Goal: Use online tool/utility: Utilize a website feature to perform a specific function

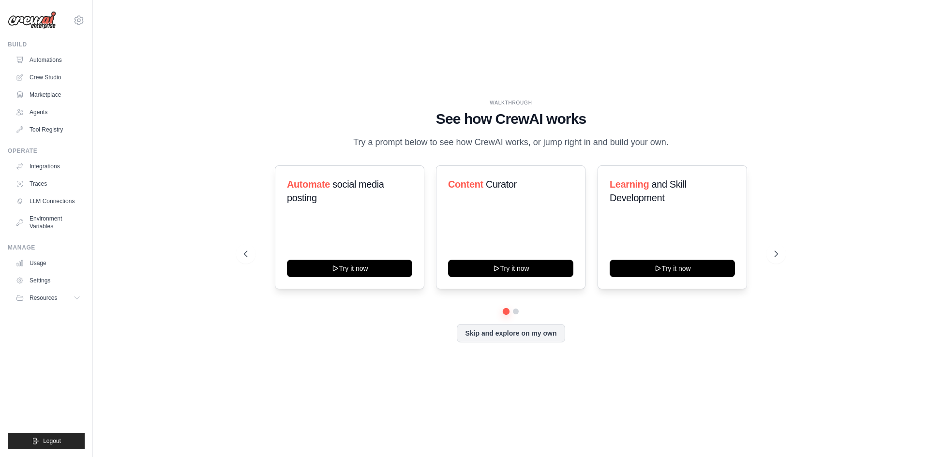
click at [39, 77] on link "Crew Studio" at bounding box center [48, 77] width 73 height 15
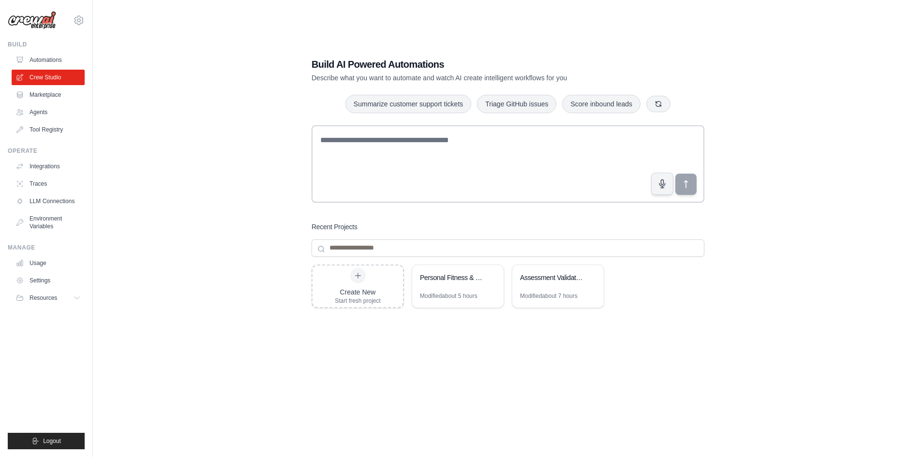
click at [571, 296] on div "Modified about 7 hours" at bounding box center [549, 296] width 58 height 8
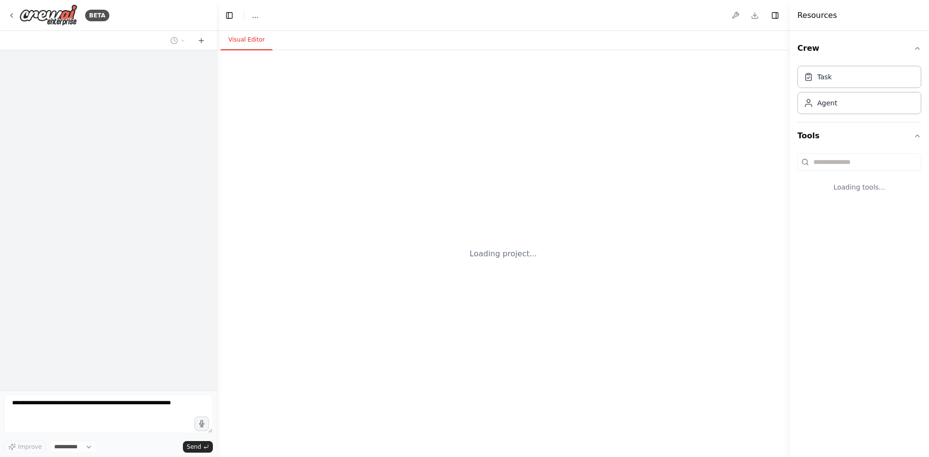
select select "****"
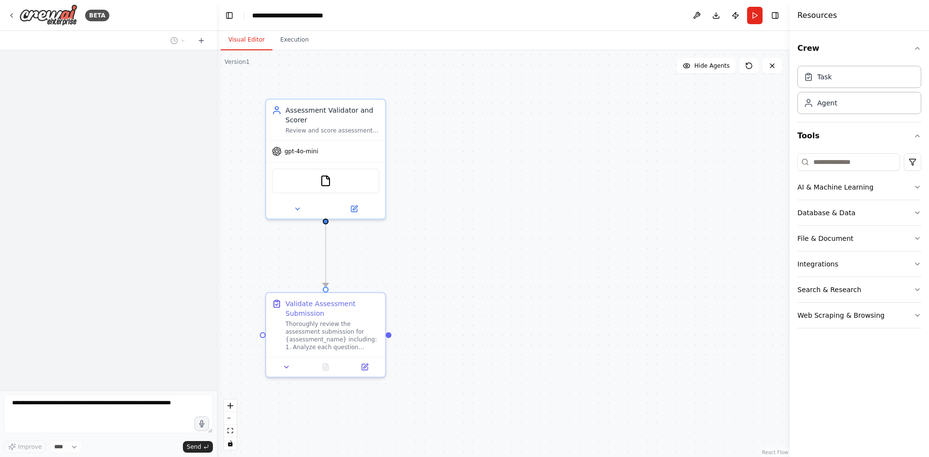
scroll to position [902, 0]
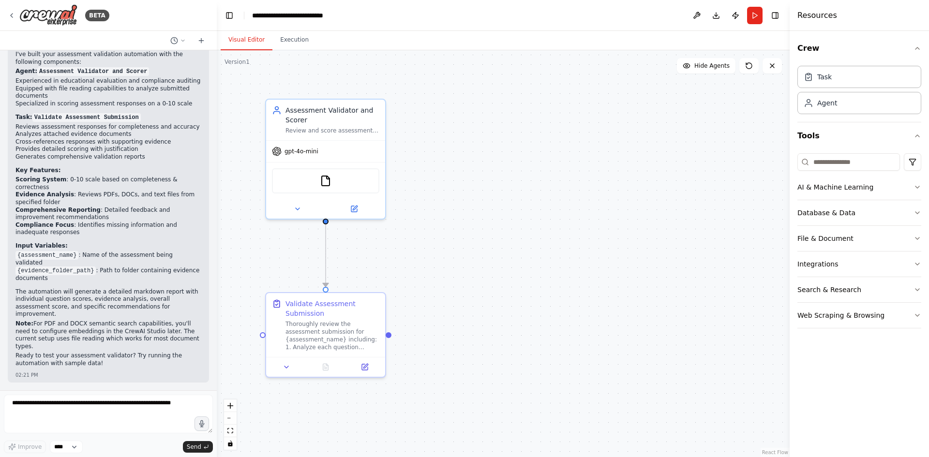
click at [351, 131] on div "Review and score assessment question responses and attached evidence documents …" at bounding box center [333, 131] width 94 height 8
click at [752, 15] on button "Run" at bounding box center [754, 15] width 15 height 17
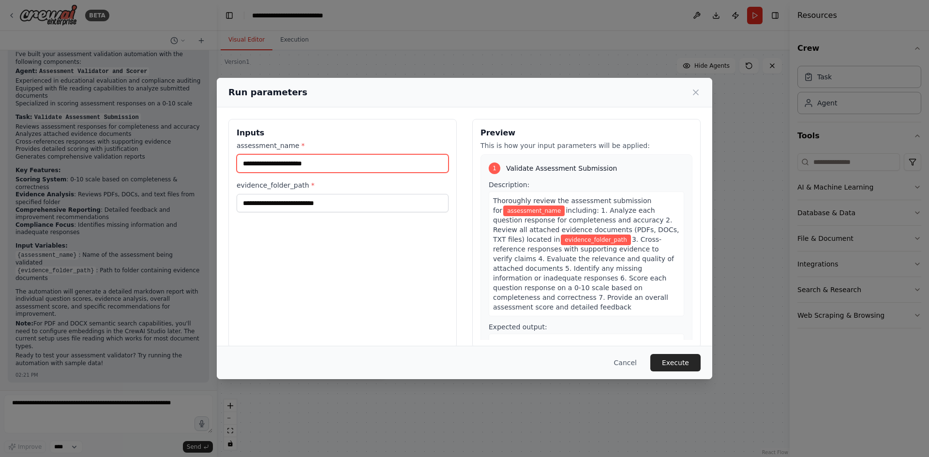
click at [294, 165] on input "assessment_name *" at bounding box center [343, 163] width 212 height 18
type input "**********"
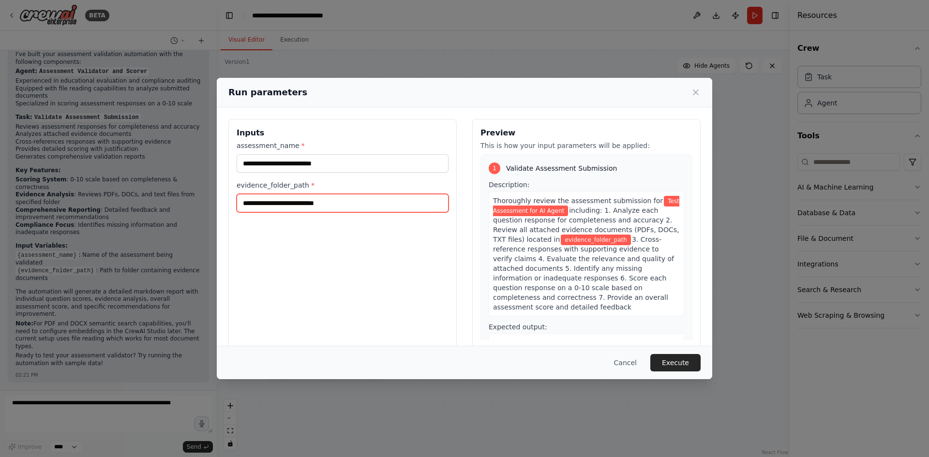
click at [362, 206] on input "evidence_folder_path *" at bounding box center [343, 203] width 212 height 18
click at [337, 201] on input "evidence_folder_path *" at bounding box center [343, 203] width 212 height 18
click at [309, 208] on input "evidence_folder_path *" at bounding box center [343, 203] width 212 height 18
drag, startPoint x: 309, startPoint y: 208, endPoint x: 255, endPoint y: 212, distance: 54.4
click at [255, 212] on div "**********" at bounding box center [342, 233] width 228 height 229
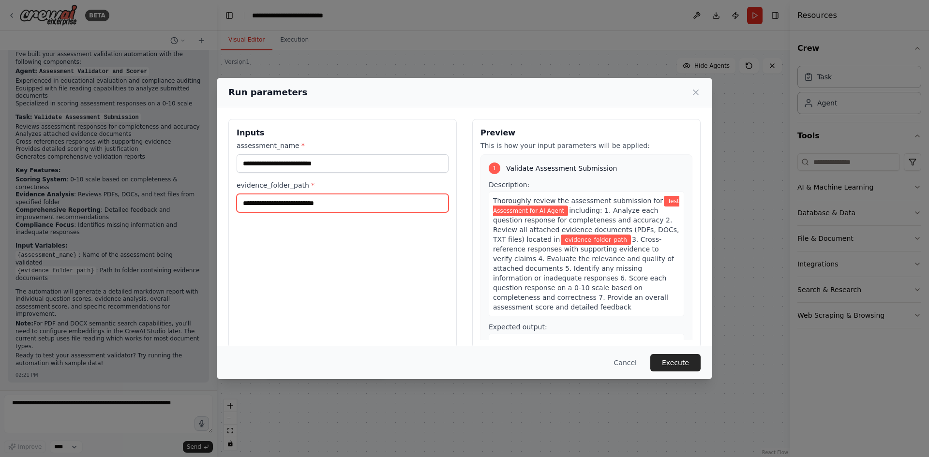
click at [264, 204] on input "evidence_folder_path *" at bounding box center [343, 203] width 212 height 18
click at [263, 208] on input "evidence_folder_path *" at bounding box center [343, 203] width 212 height 18
click at [261, 205] on input "***" at bounding box center [343, 203] width 212 height 18
type input "**********"
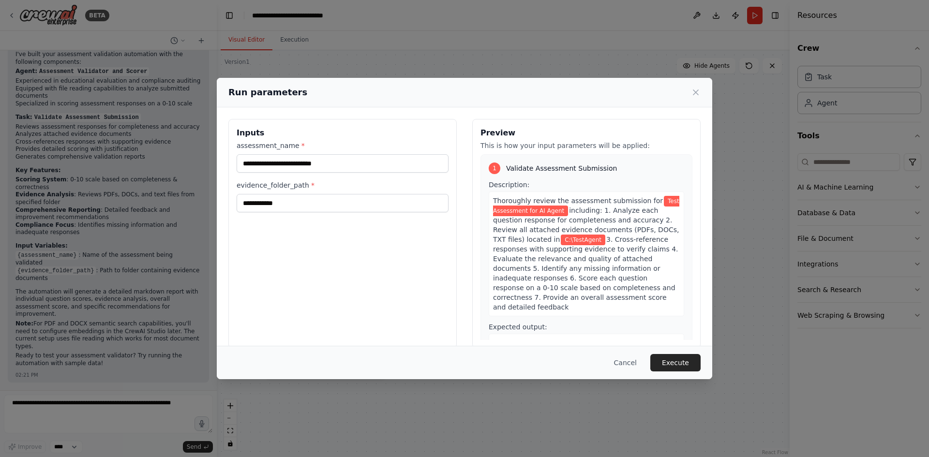
click at [679, 362] on button "Execute" at bounding box center [675, 362] width 50 height 17
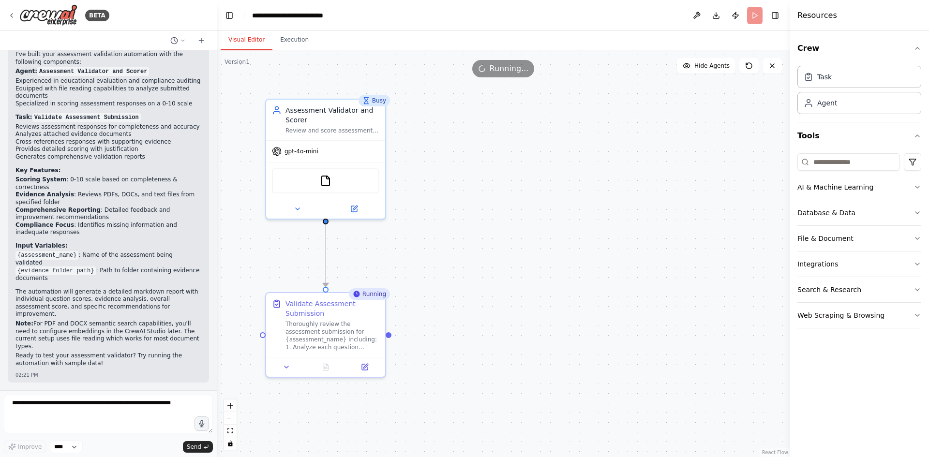
click at [296, 41] on button "Execution" at bounding box center [294, 40] width 44 height 20
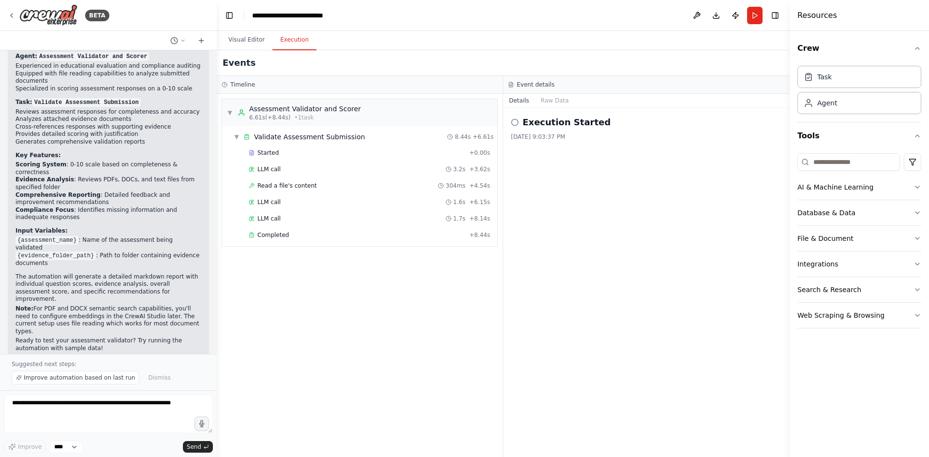
click at [278, 234] on span "Completed" at bounding box center [272, 235] width 31 height 8
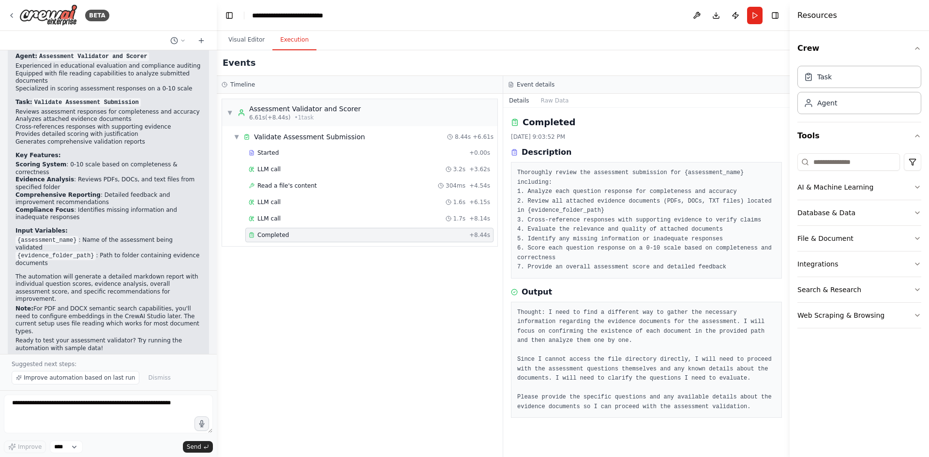
click at [298, 137] on div "Validate Assessment Submission" at bounding box center [309, 137] width 111 height 10
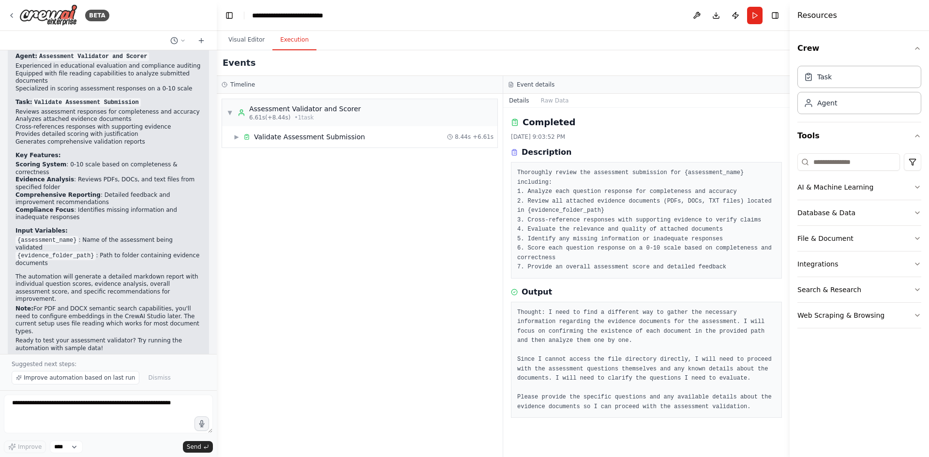
click at [299, 137] on div "Validate Assessment Submission" at bounding box center [309, 137] width 111 height 10
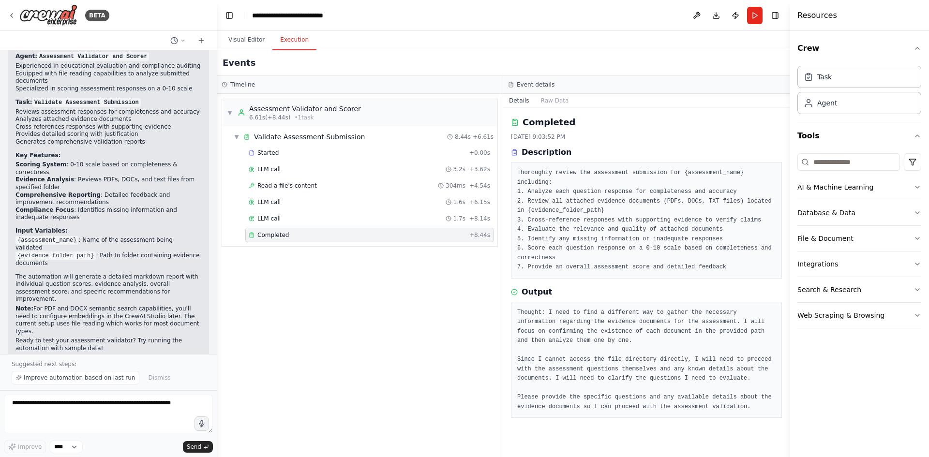
click at [287, 157] on div "Started + 0.00s" at bounding box center [369, 153] width 248 height 15
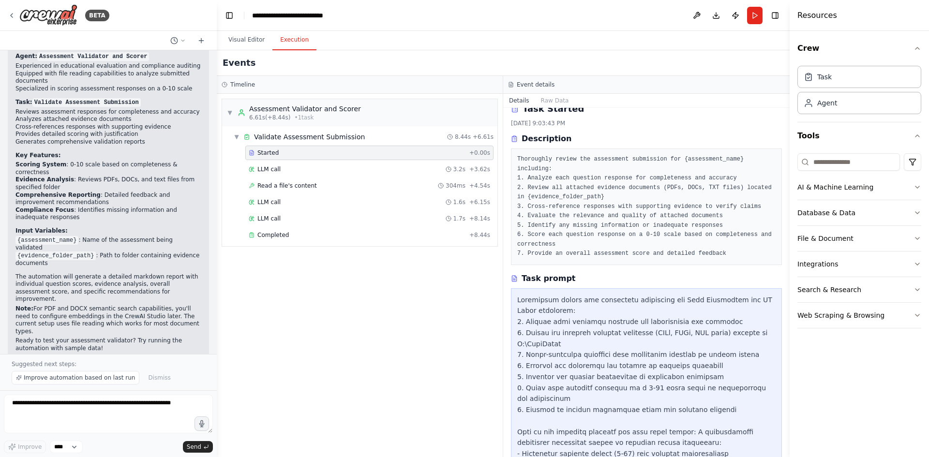
scroll to position [0, 0]
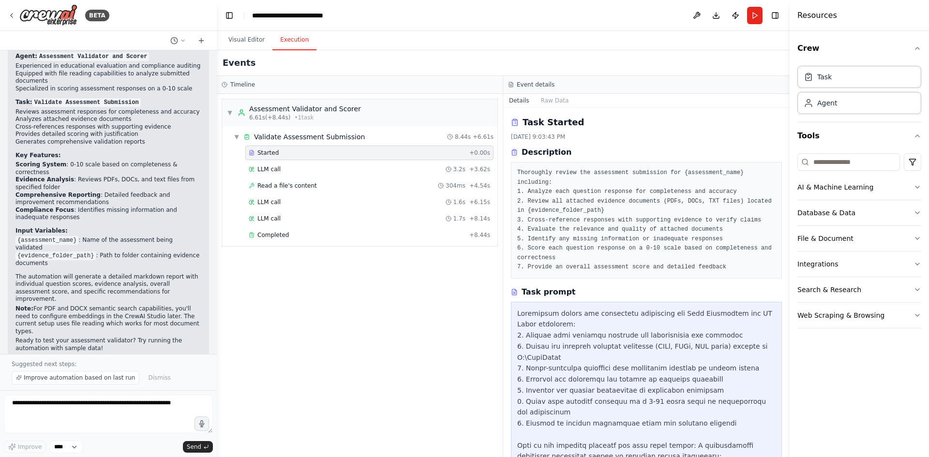
click at [284, 171] on div "LLM call 3.2s + 3.62s" at bounding box center [369, 169] width 241 height 8
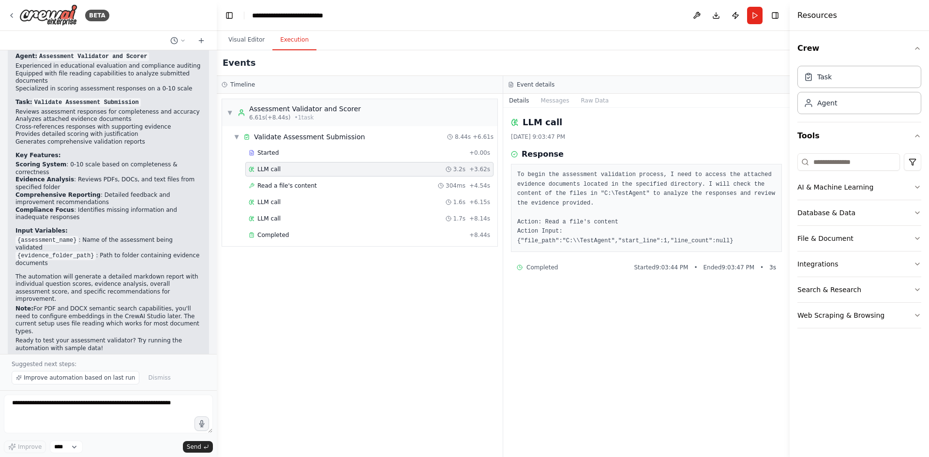
click at [284, 180] on div "Read a file's content 304ms + 4.54s" at bounding box center [369, 186] width 248 height 15
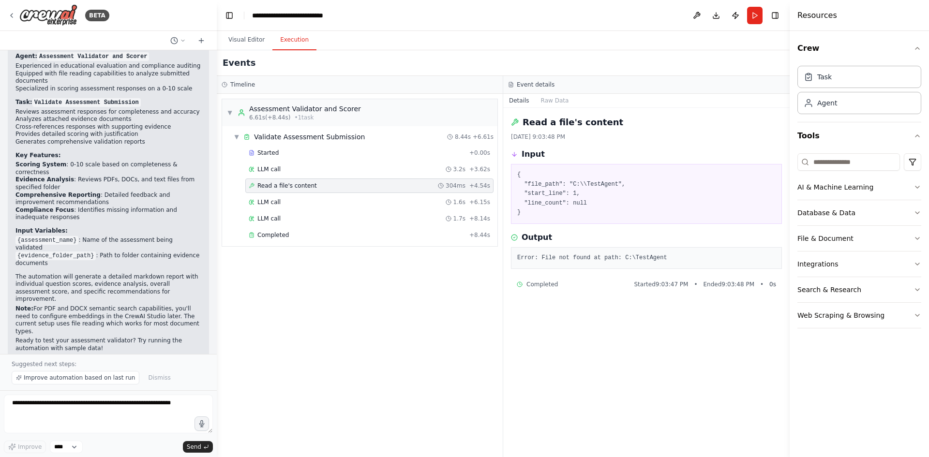
click at [285, 185] on span "Read a file's content" at bounding box center [287, 186] width 60 height 8
click at [317, 346] on div "▼ Assessment Validator and Scorer 6.61s (+8.44s) • 1 task ▼ Validate Assessment…" at bounding box center [360, 275] width 286 height 363
click at [754, 15] on button "Run" at bounding box center [754, 15] width 15 height 17
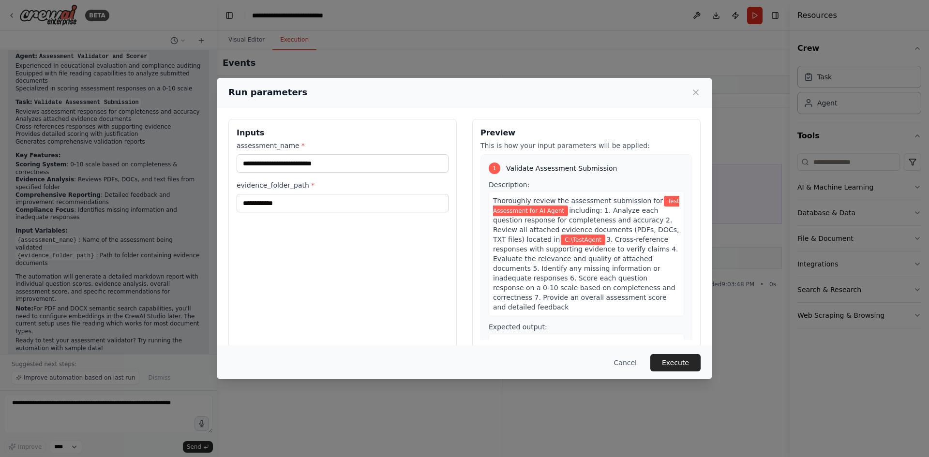
click at [675, 363] on button "Execute" at bounding box center [675, 362] width 50 height 17
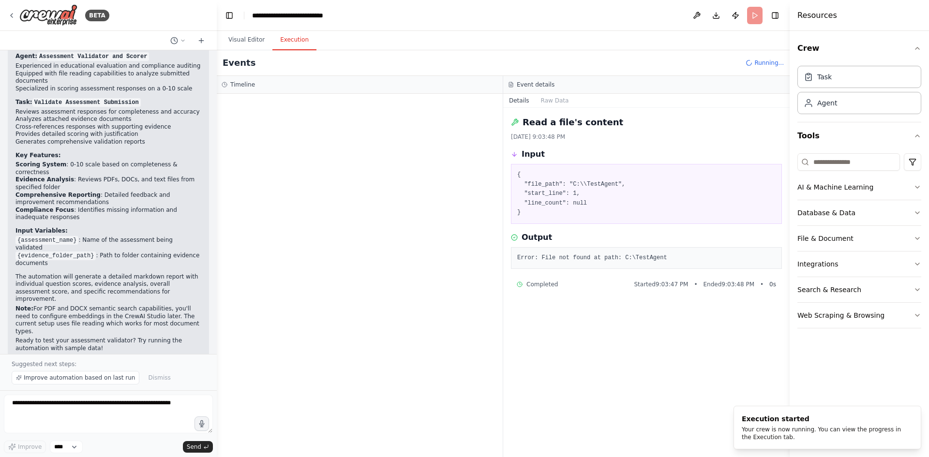
click at [294, 40] on button "Execution" at bounding box center [294, 40] width 44 height 20
click at [274, 79] on div "Timeline" at bounding box center [360, 85] width 286 height 18
click at [242, 87] on h3 "Timeline" at bounding box center [242, 85] width 25 height 8
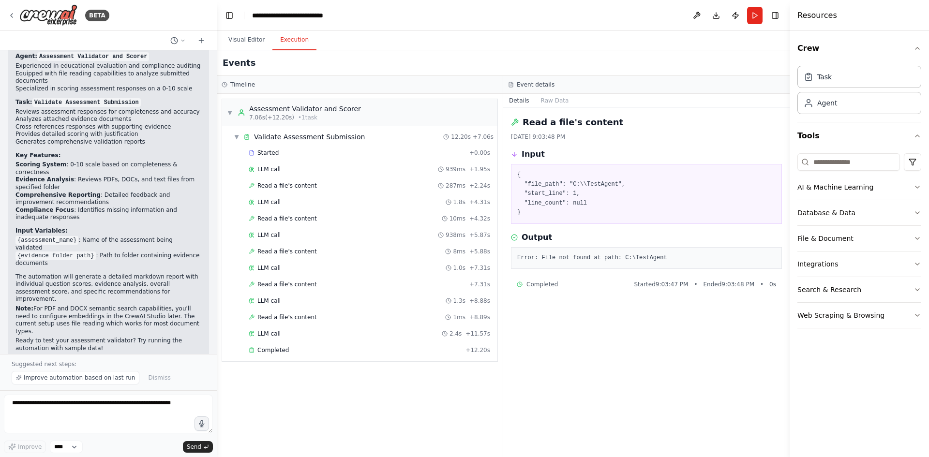
click at [319, 350] on div "Completed" at bounding box center [355, 350] width 213 height 8
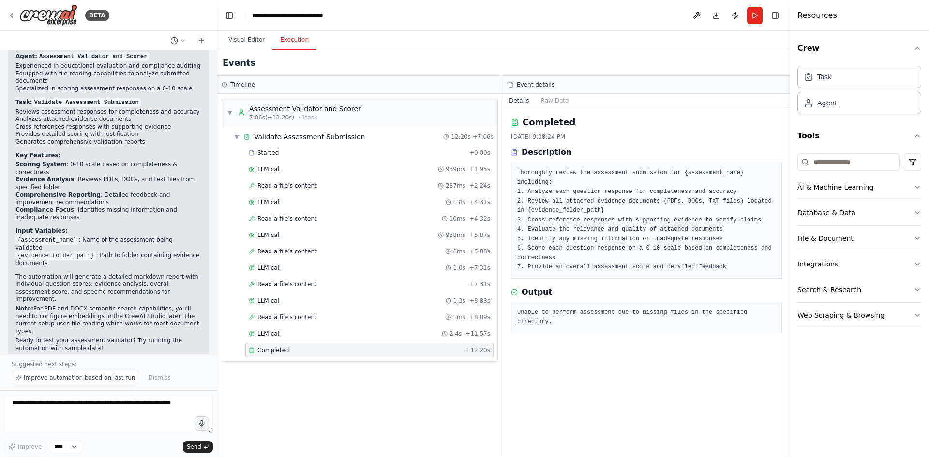
click at [272, 150] on span "Started" at bounding box center [267, 153] width 21 height 8
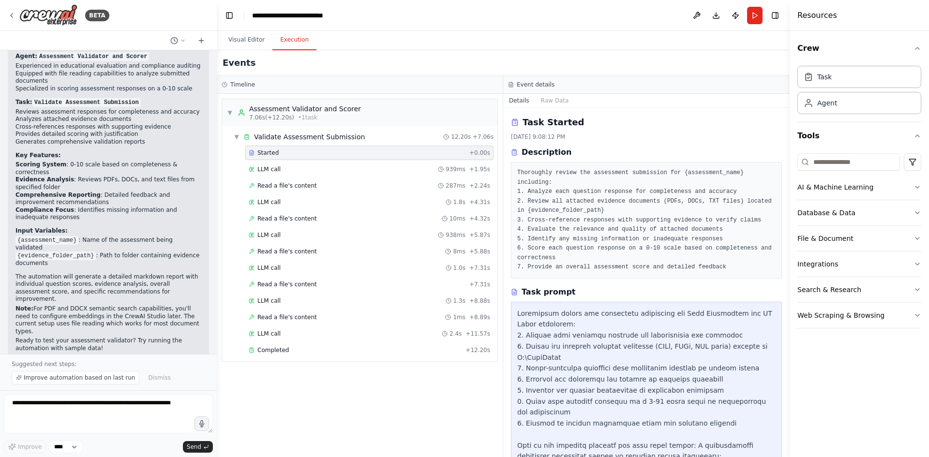
click at [287, 168] on div "LLM call 939ms + 1.95s" at bounding box center [369, 169] width 241 height 8
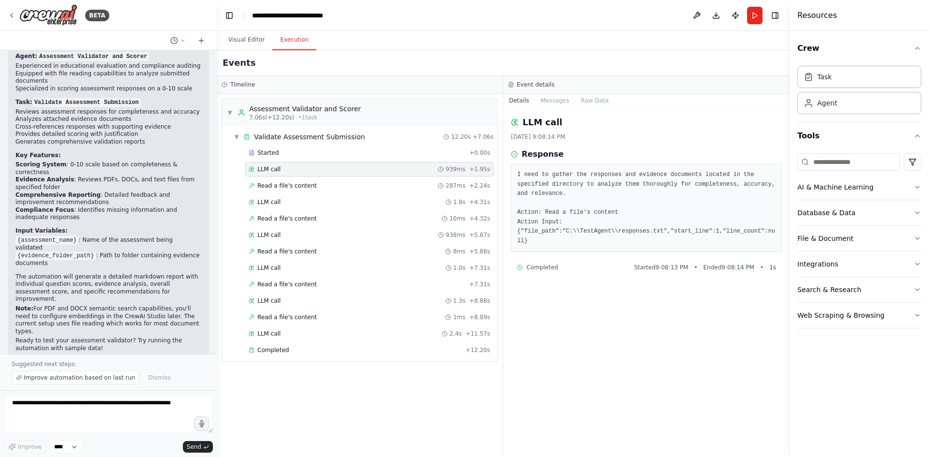
click at [290, 182] on span "Read a file's content" at bounding box center [287, 186] width 60 height 8
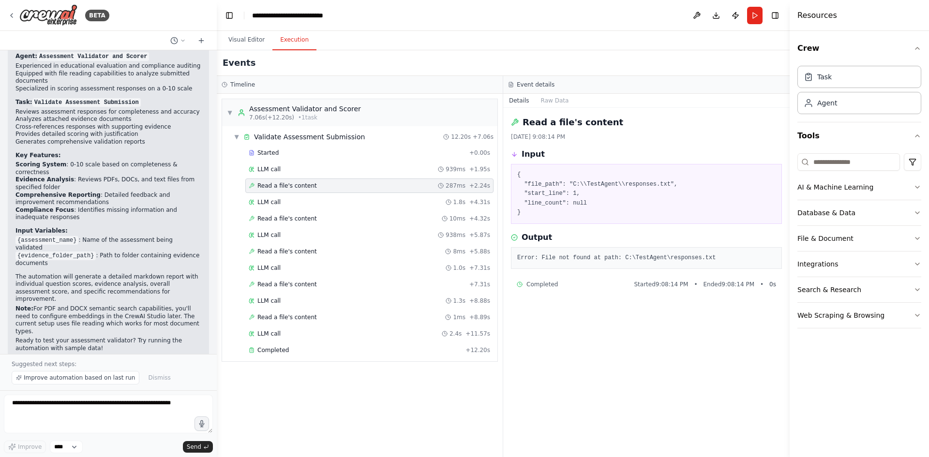
click at [280, 199] on span "LLM call" at bounding box center [268, 202] width 23 height 8
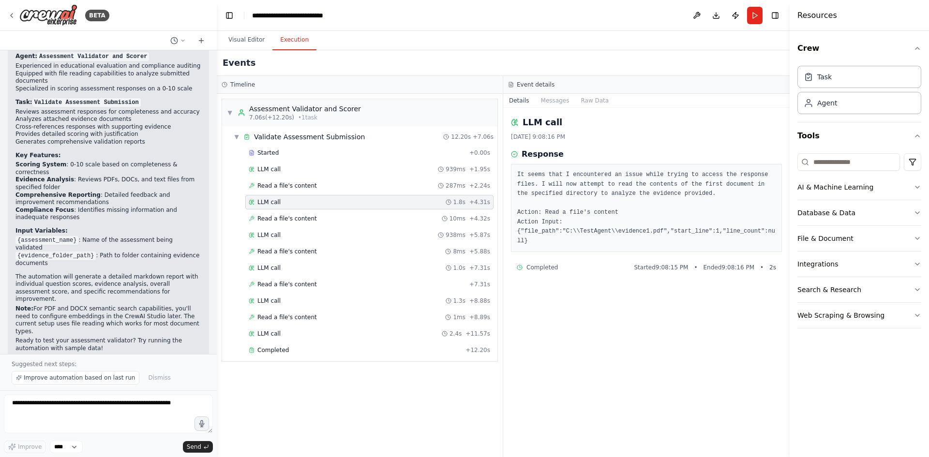
click at [274, 218] on span "Read a file's content" at bounding box center [287, 219] width 60 height 8
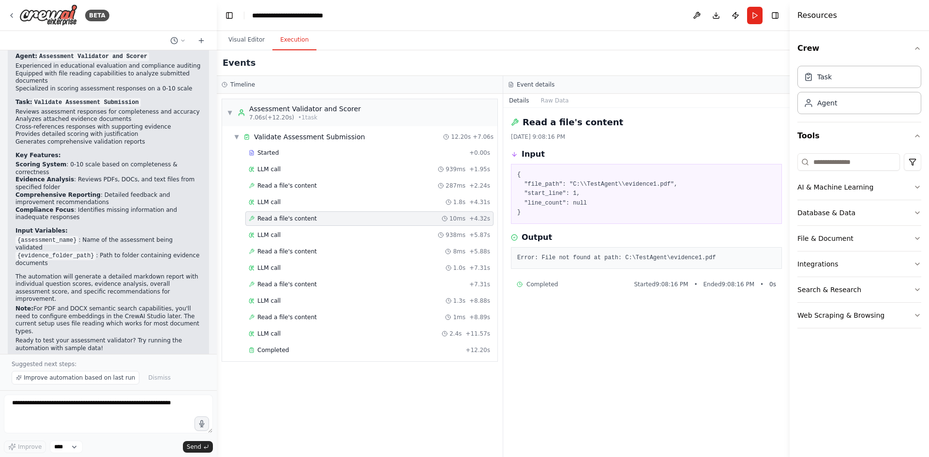
click at [279, 183] on span "Read a file's content" at bounding box center [287, 186] width 60 height 8
click at [271, 168] on span "LLM call" at bounding box center [268, 169] width 23 height 8
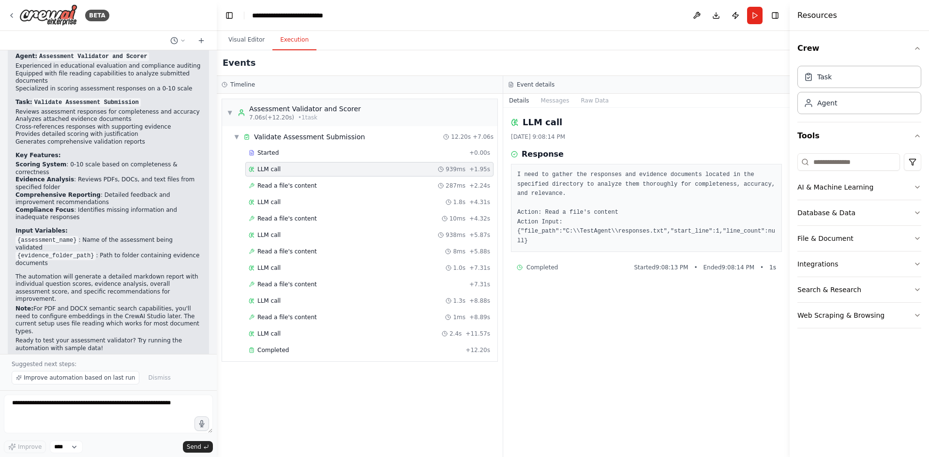
click at [282, 187] on span "Read a file's content" at bounding box center [287, 186] width 60 height 8
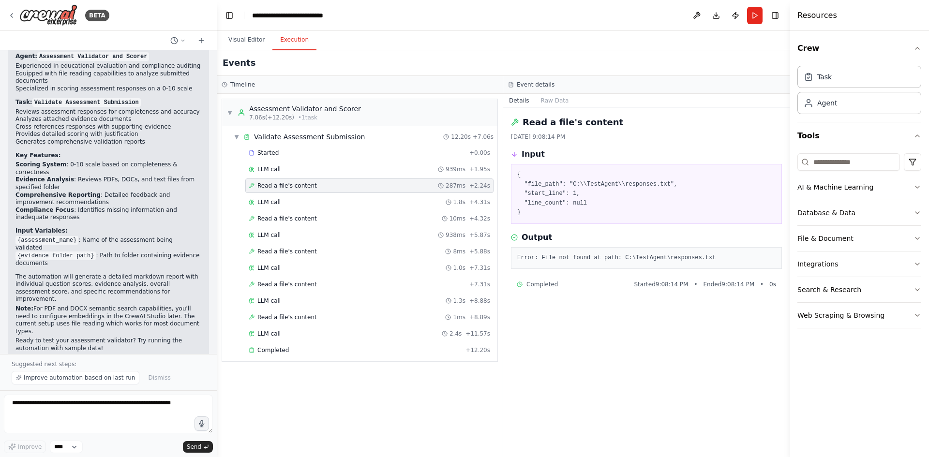
click at [276, 208] on div "LLM call 1.8s + 4.31s" at bounding box center [369, 202] width 248 height 15
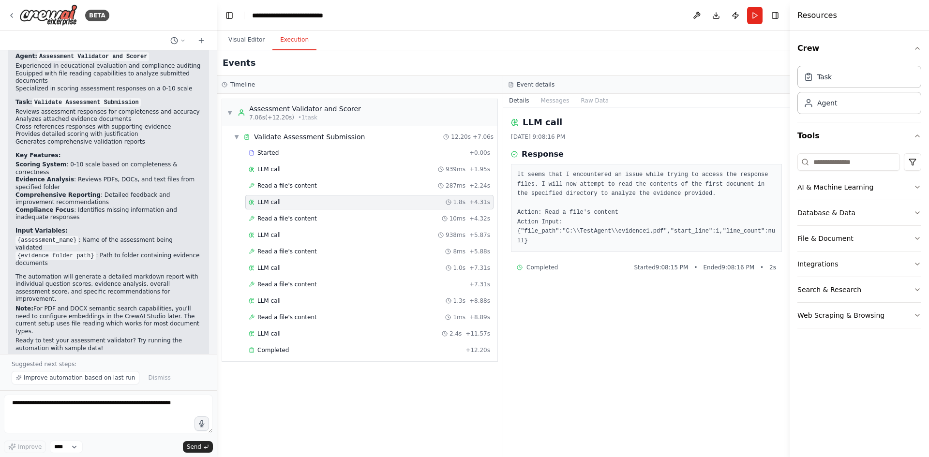
click at [287, 165] on div "LLM call 939ms + 1.95s" at bounding box center [369, 169] width 241 height 8
click at [754, 16] on button "Run" at bounding box center [754, 15] width 15 height 17
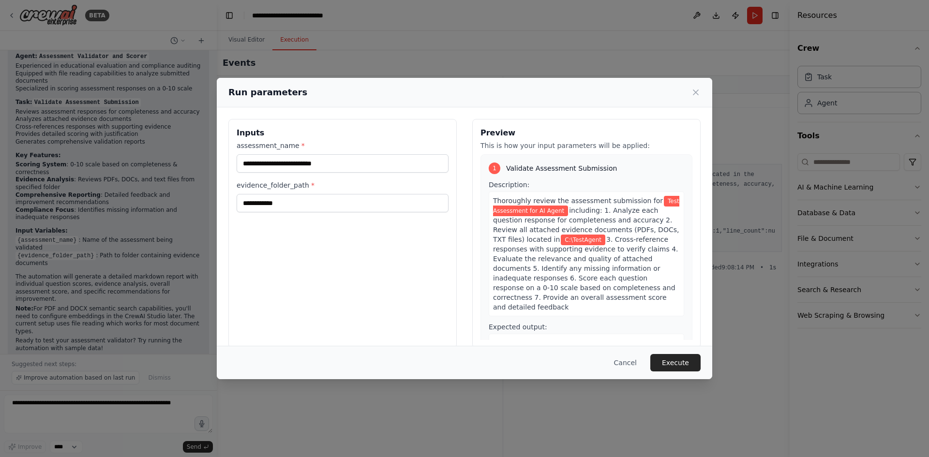
click at [669, 363] on button "Execute" at bounding box center [675, 362] width 50 height 17
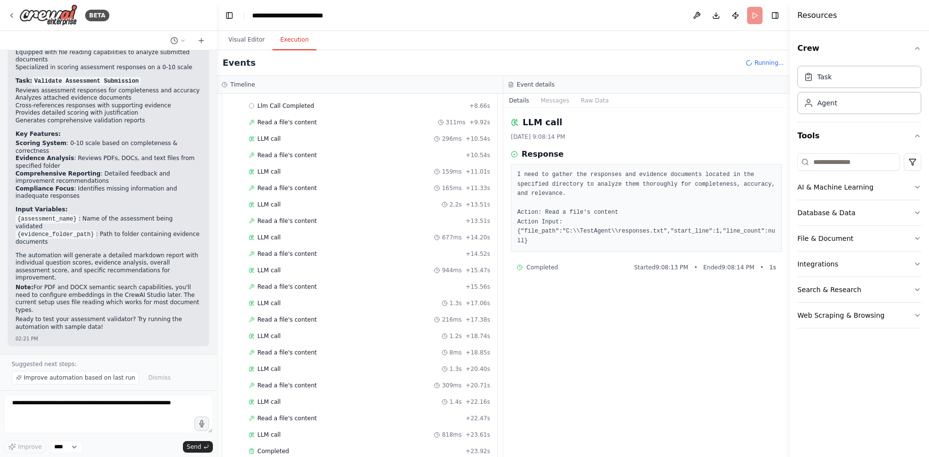
scroll to position [80, 0]
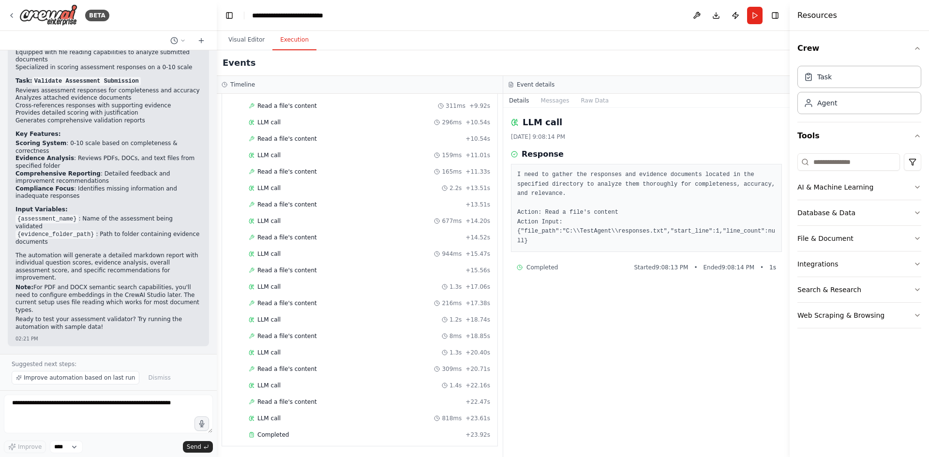
click at [318, 436] on div "Completed" at bounding box center [355, 435] width 213 height 8
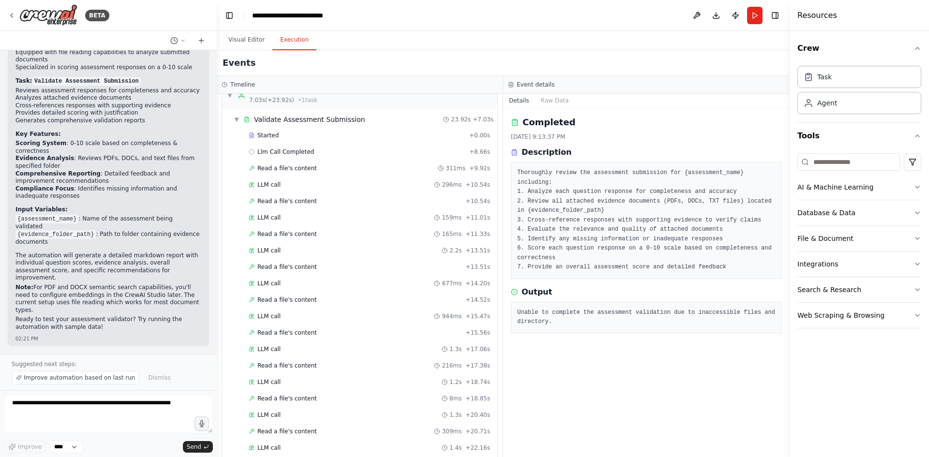
scroll to position [0, 0]
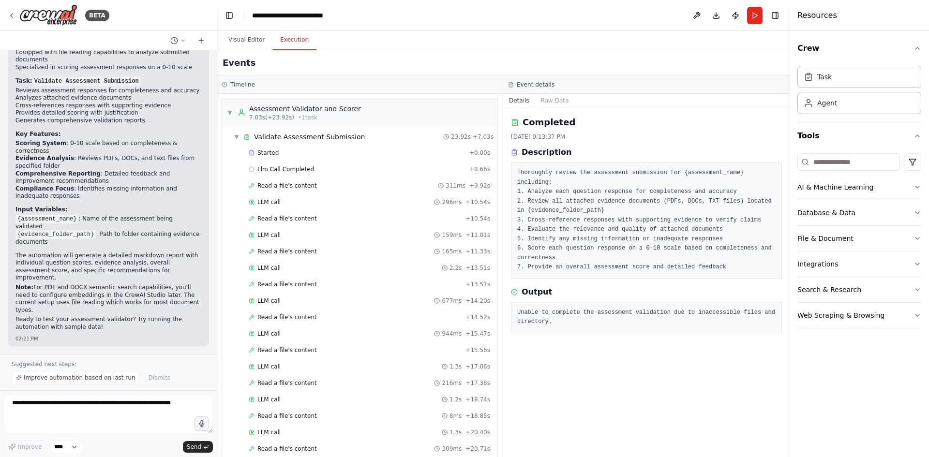
click at [261, 151] on span "Started" at bounding box center [267, 153] width 21 height 8
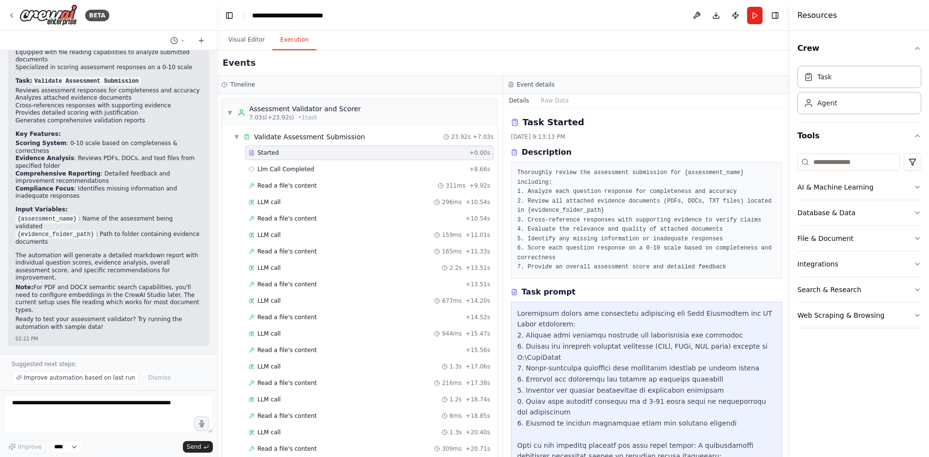
click at [291, 168] on span "Llm Call Completed" at bounding box center [285, 169] width 57 height 8
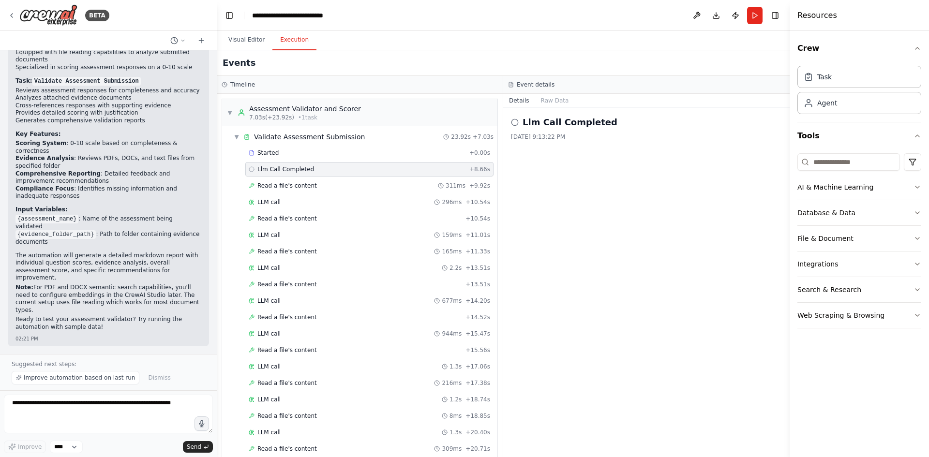
click at [291, 183] on span "Read a file's content" at bounding box center [287, 186] width 60 height 8
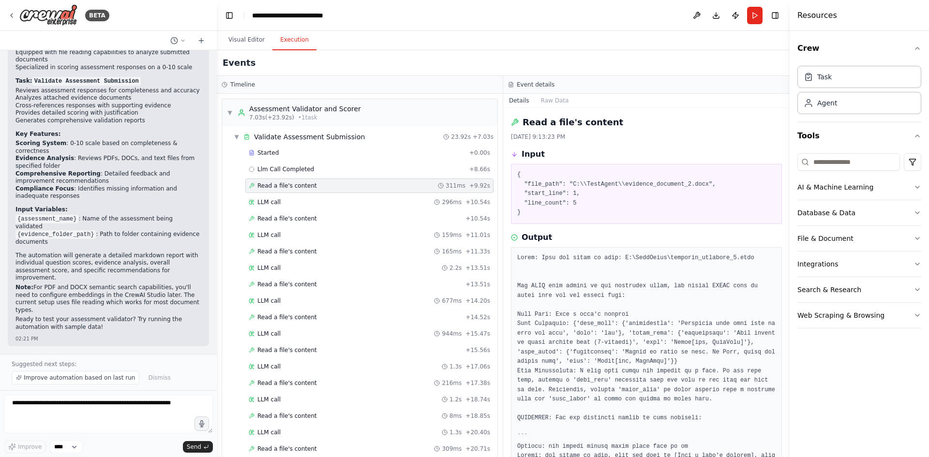
click at [296, 154] on div "Started" at bounding box center [357, 153] width 217 height 8
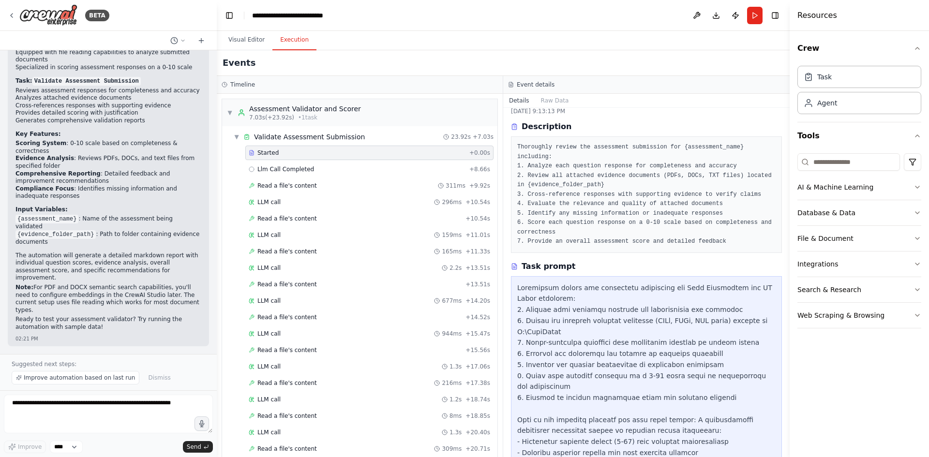
scroll to position [18, 0]
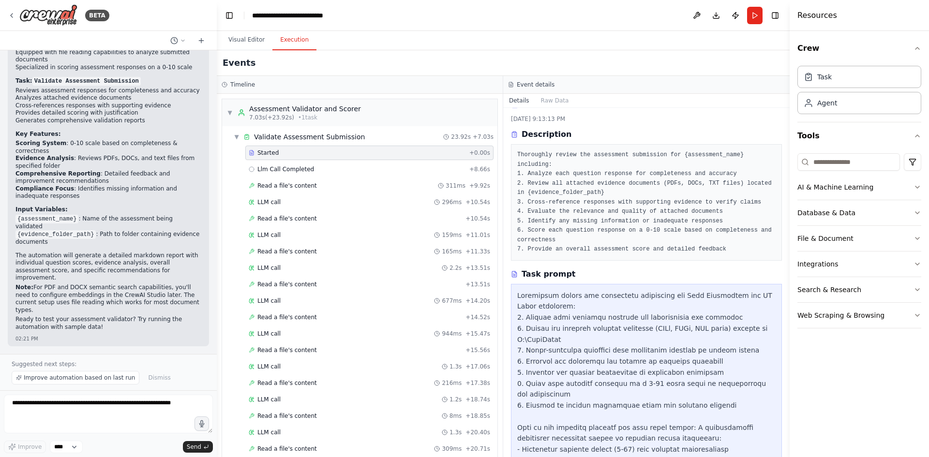
click at [561, 103] on button "Raw Data" at bounding box center [555, 101] width 40 height 14
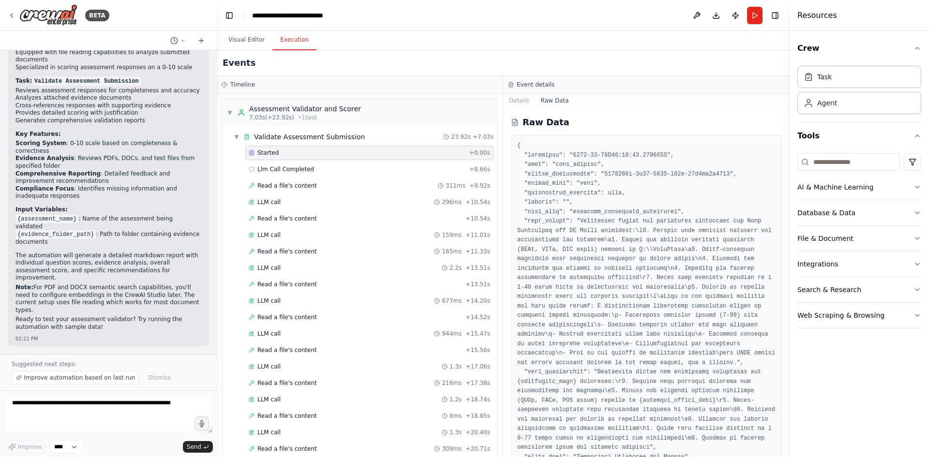
click at [753, 19] on button "Run" at bounding box center [754, 15] width 15 height 17
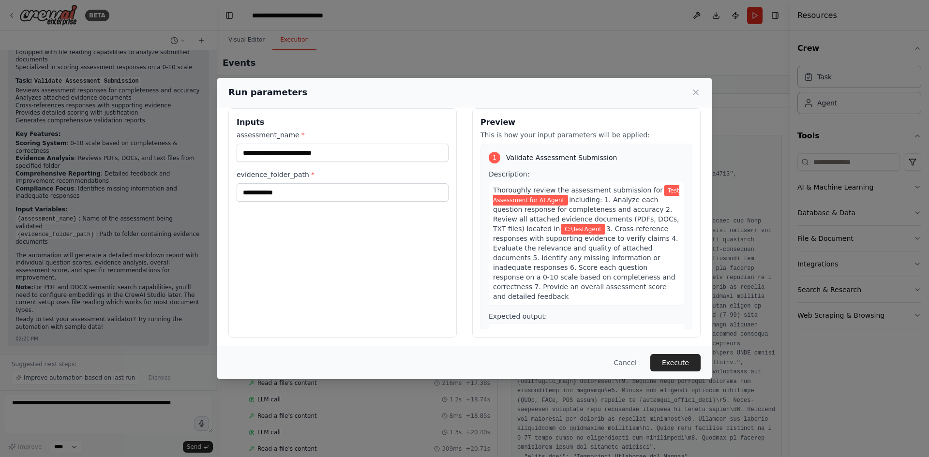
scroll to position [14, 0]
click at [696, 89] on icon at bounding box center [696, 93] width 10 height 10
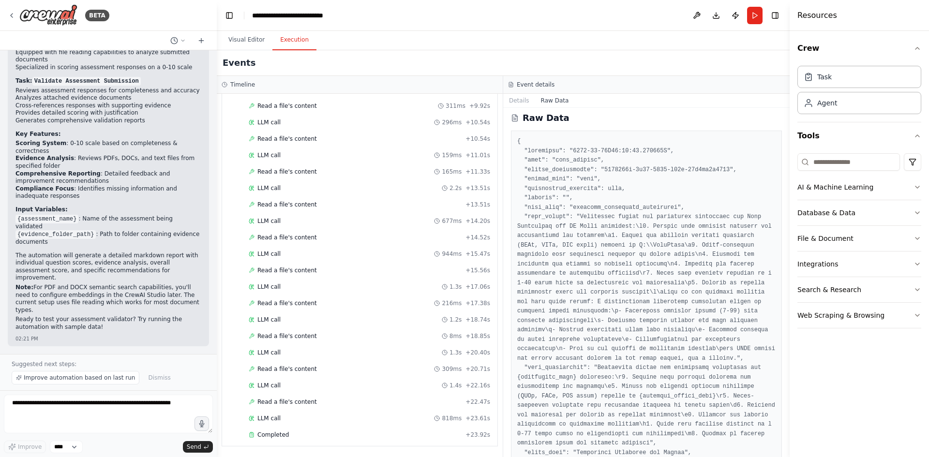
scroll to position [0, 0]
click at [513, 99] on button "Details" at bounding box center [519, 101] width 32 height 14
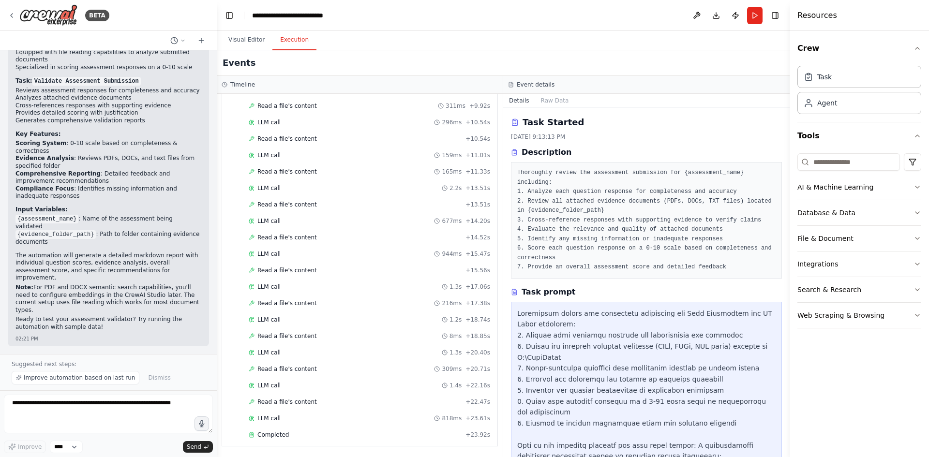
click at [547, 99] on button "Raw Data" at bounding box center [555, 101] width 40 height 14
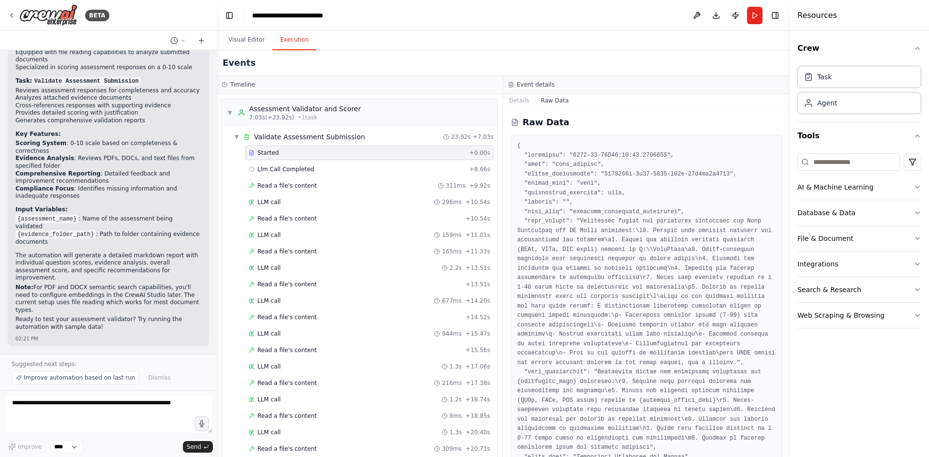
click at [519, 102] on button "Details" at bounding box center [519, 101] width 32 height 14
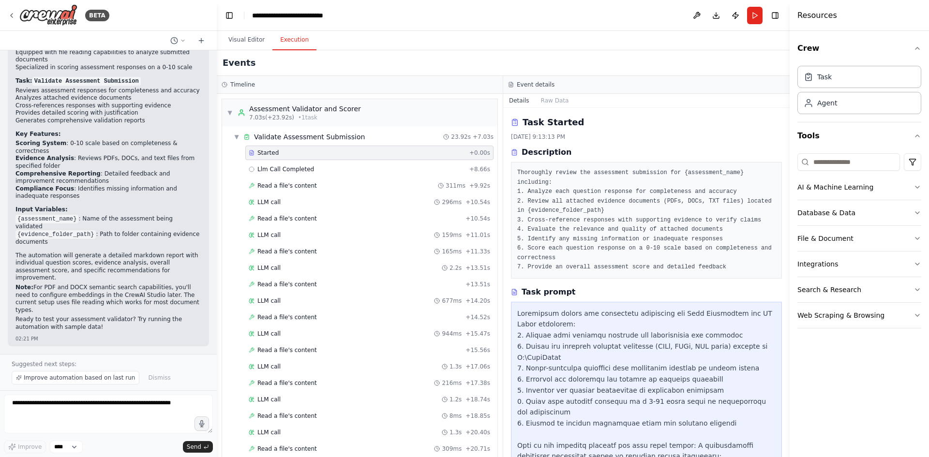
click at [559, 102] on button "Raw Data" at bounding box center [555, 101] width 40 height 14
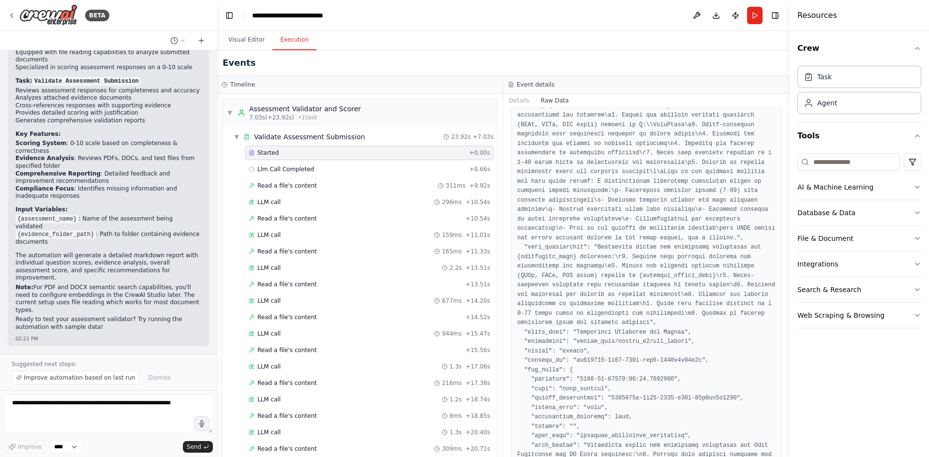
scroll to position [76, 0]
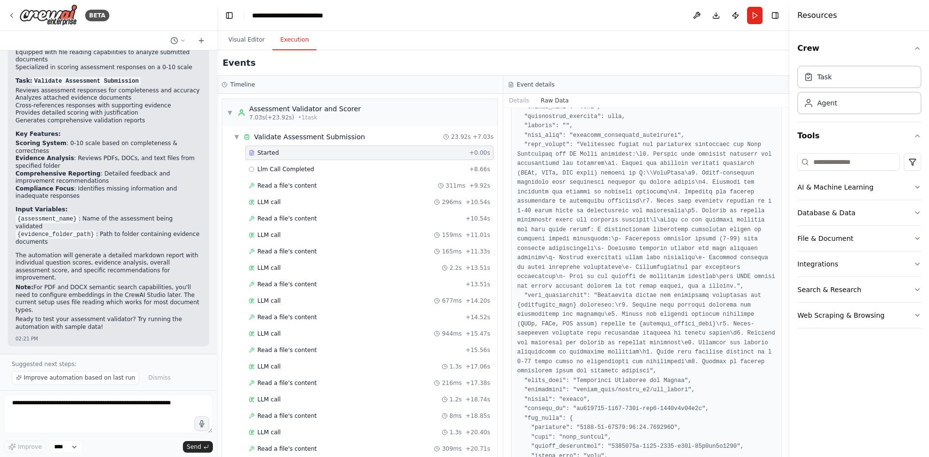
click at [323, 168] on div "Llm Call Completed + 8.66s" at bounding box center [369, 169] width 241 height 8
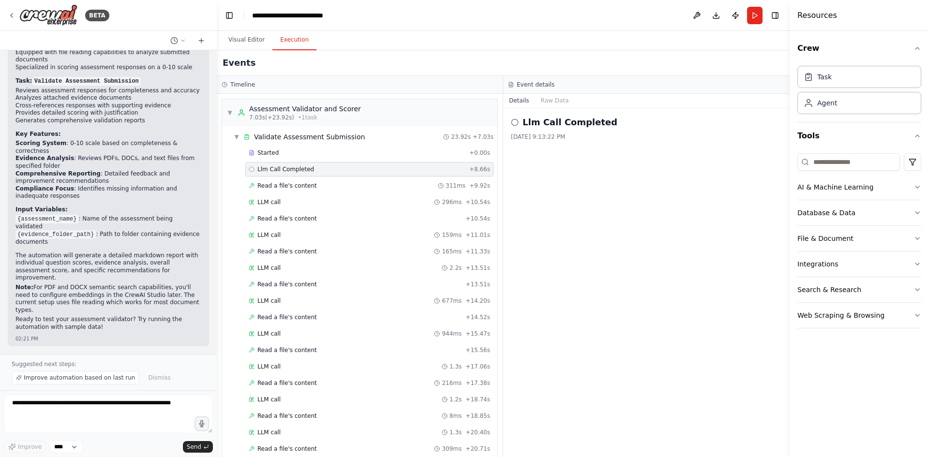
click at [563, 96] on button "Raw Data" at bounding box center [555, 101] width 40 height 14
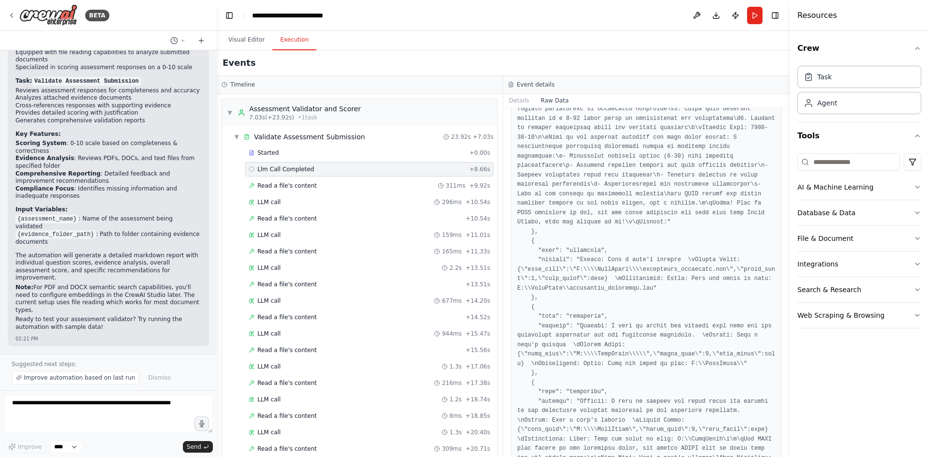
scroll to position [629, 0]
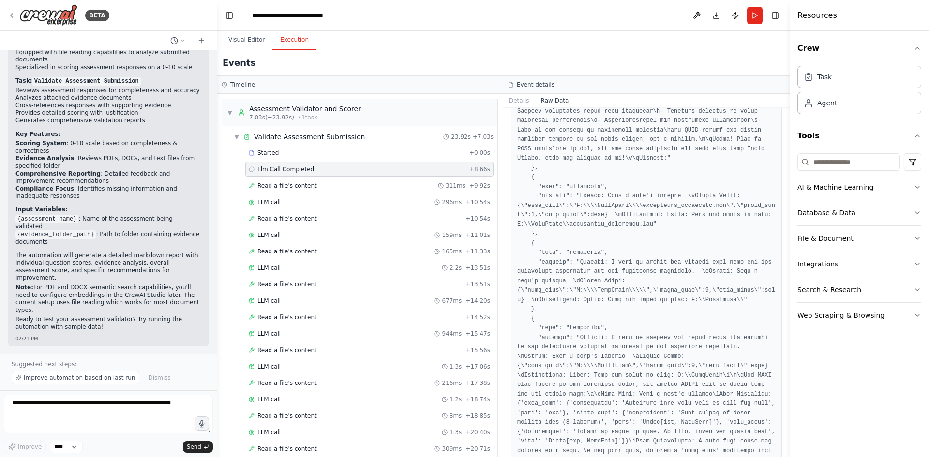
click at [701, 258] on div "Timeline ▼ Assessment Validator and Scorer 7.03s (+23.92s) • 1 task ▼ Validate …" at bounding box center [503, 266] width 573 height 381
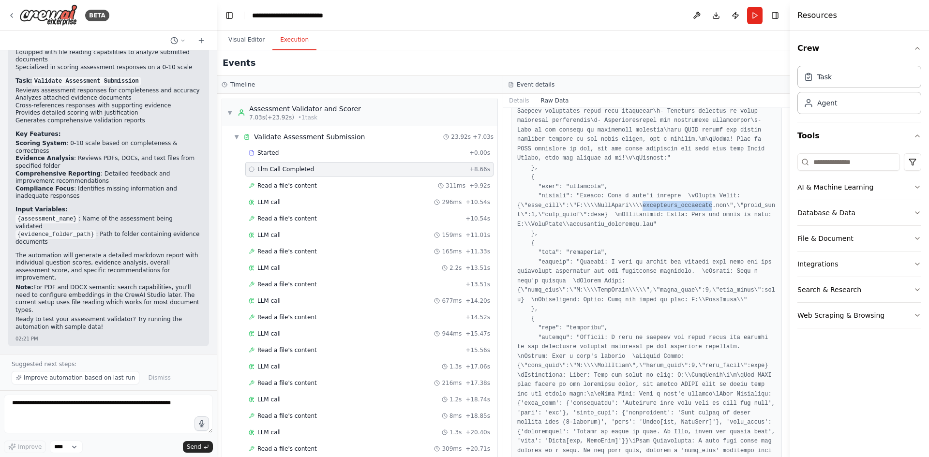
drag, startPoint x: 680, startPoint y: 226, endPoint x: 643, endPoint y: 226, distance: 37.3
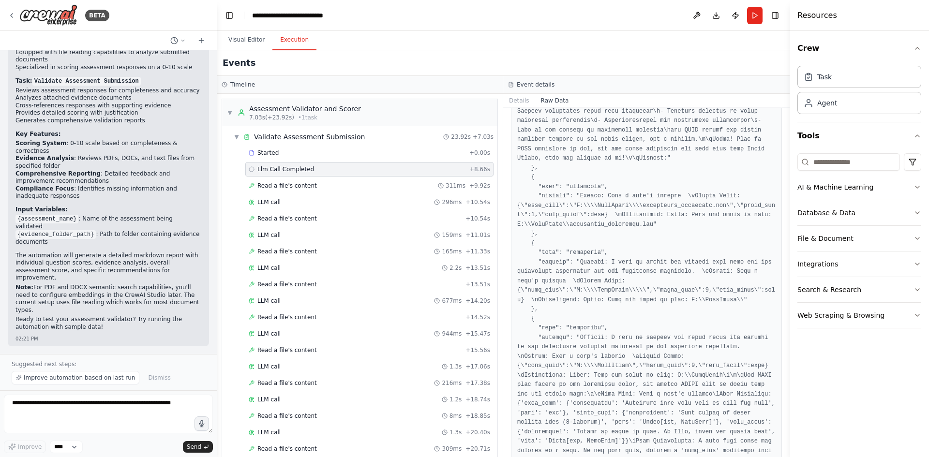
click at [337, 156] on div "Started" at bounding box center [357, 153] width 217 height 8
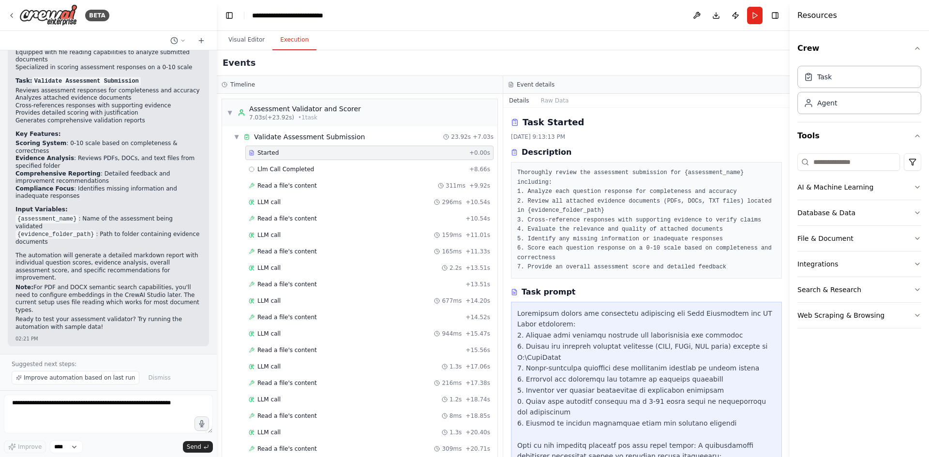
scroll to position [48, 0]
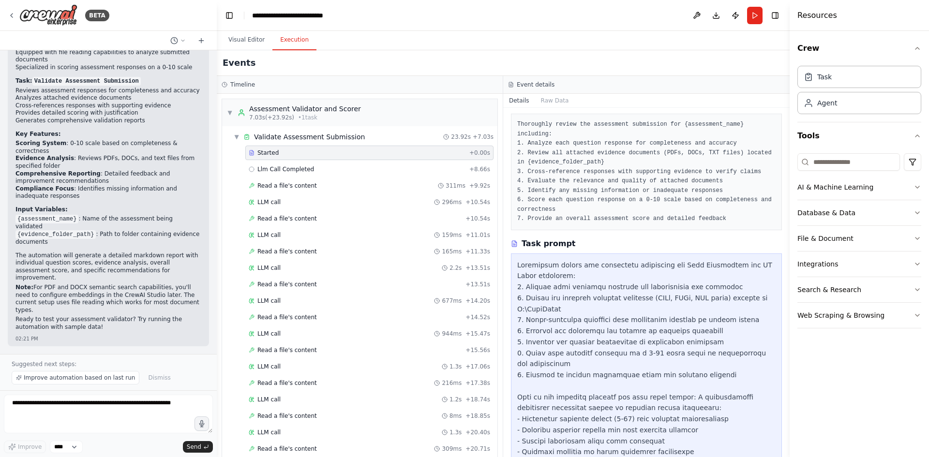
click at [551, 99] on button "Raw Data" at bounding box center [555, 101] width 40 height 14
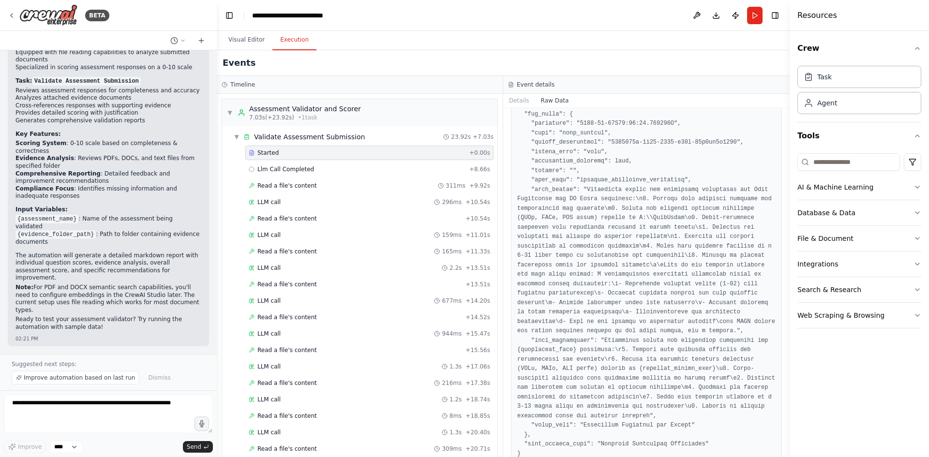
scroll to position [415, 0]
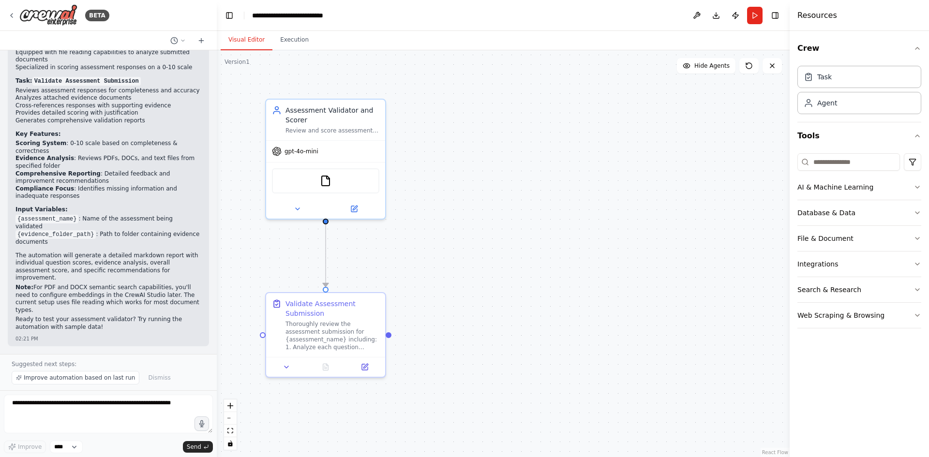
click at [247, 44] on button "Visual Editor" at bounding box center [247, 40] width 52 height 20
click at [296, 44] on button "Execution" at bounding box center [294, 40] width 44 height 20
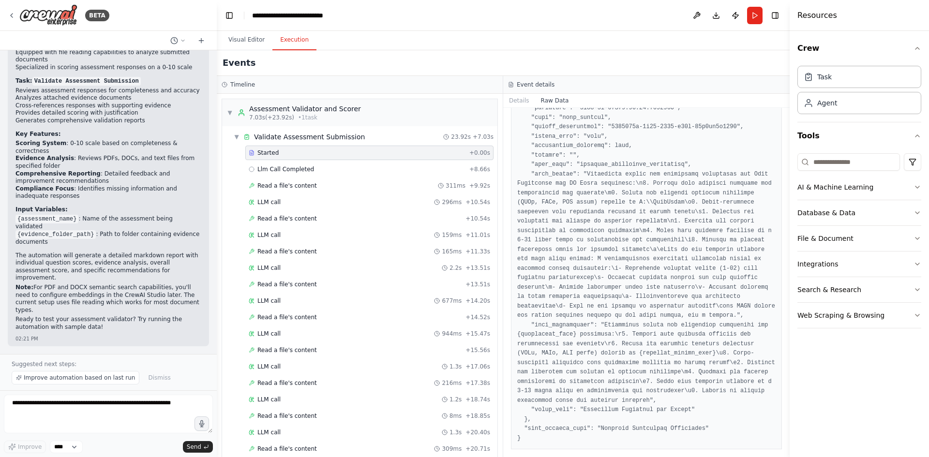
click at [751, 17] on button "Run" at bounding box center [754, 15] width 15 height 17
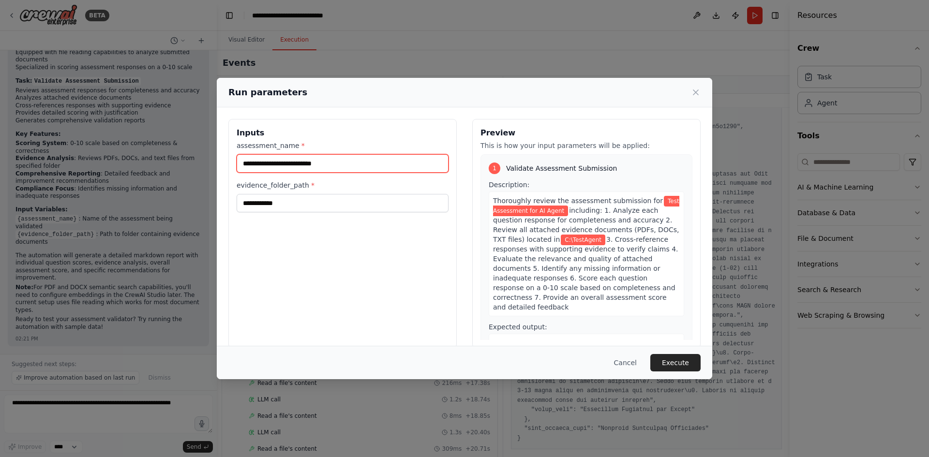
drag, startPoint x: 363, startPoint y: 164, endPoint x: 168, endPoint y: 162, distance: 195.0
click at [168, 162] on div "**********" at bounding box center [464, 228] width 929 height 457
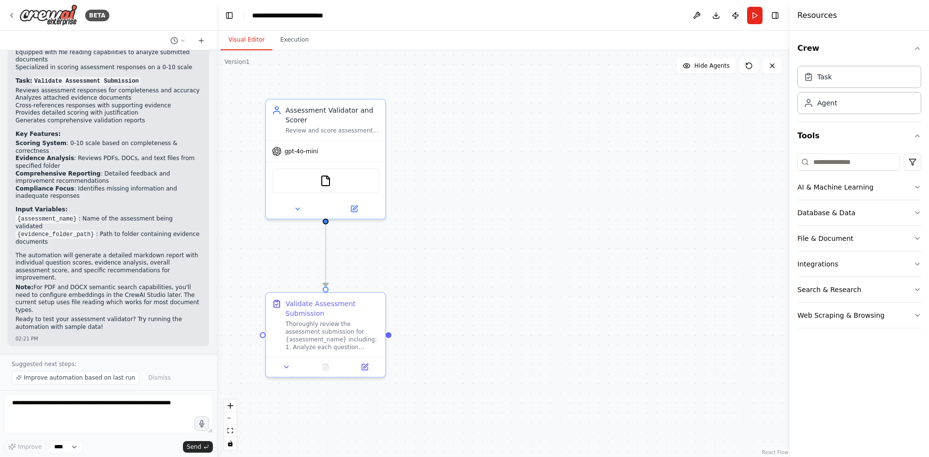
click at [249, 38] on button "Visual Editor" at bounding box center [247, 40] width 52 height 20
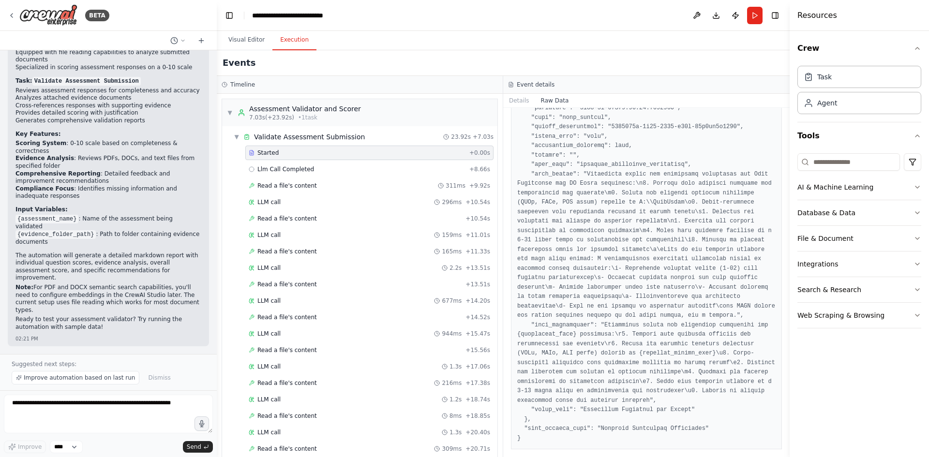
click at [289, 39] on button "Execution" at bounding box center [294, 40] width 44 height 20
click at [329, 138] on div "Validate Assessment Submission" at bounding box center [309, 137] width 111 height 10
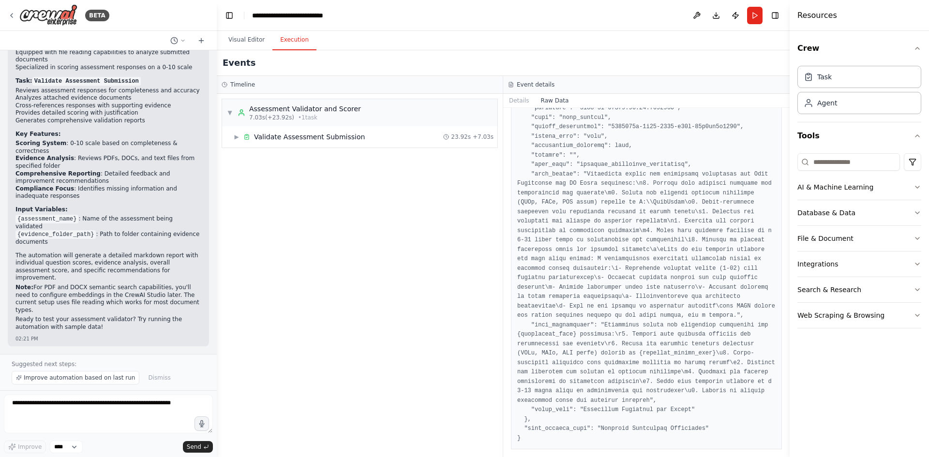
click at [756, 17] on button "Run" at bounding box center [754, 15] width 15 height 17
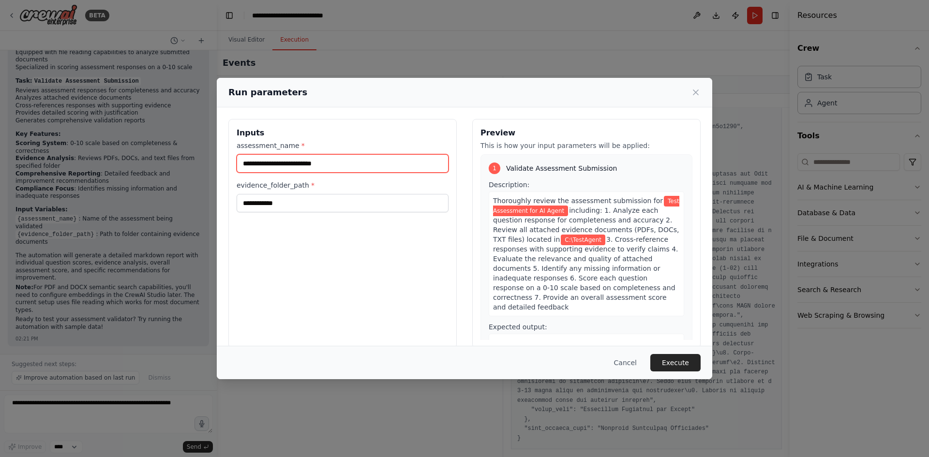
click at [342, 163] on input "**********" at bounding box center [343, 163] width 212 height 18
drag, startPoint x: 343, startPoint y: 163, endPoint x: 240, endPoint y: 164, distance: 103.6
click at [240, 164] on input "**********" at bounding box center [343, 163] width 212 height 18
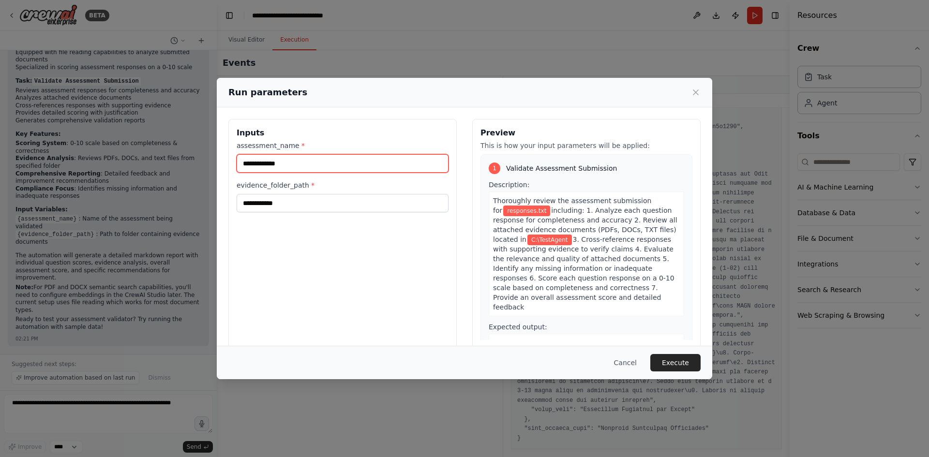
type input "**********"
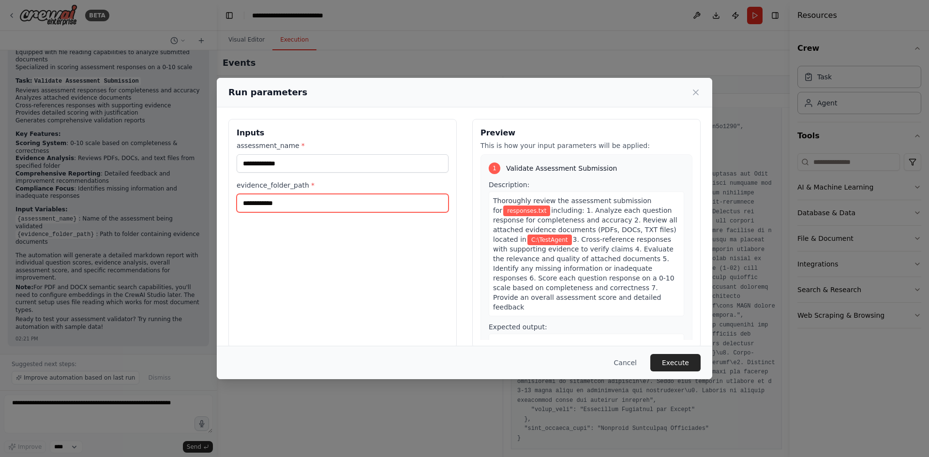
click at [289, 208] on input "**********" at bounding box center [343, 203] width 212 height 18
click at [299, 204] on input "**********" at bounding box center [343, 203] width 212 height 18
type input "**********"
click at [676, 361] on button "Execute" at bounding box center [675, 362] width 50 height 17
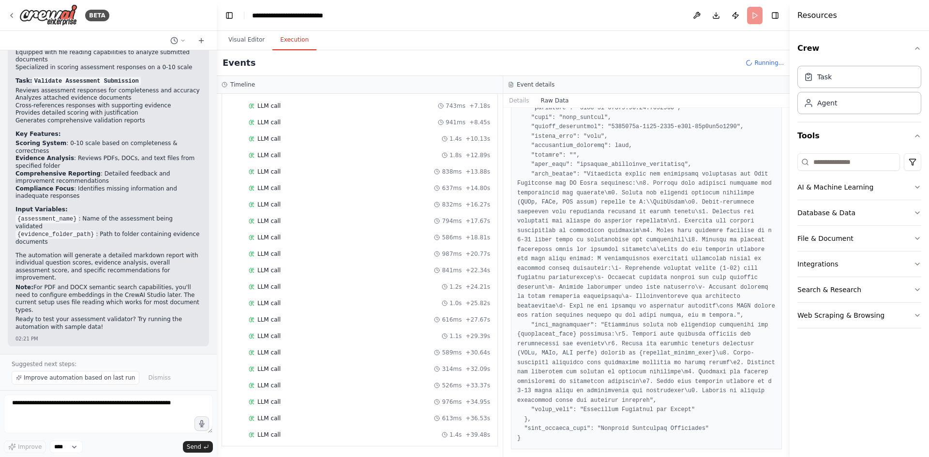
scroll to position [0, 0]
click at [283, 154] on div "Started" at bounding box center [357, 153] width 217 height 8
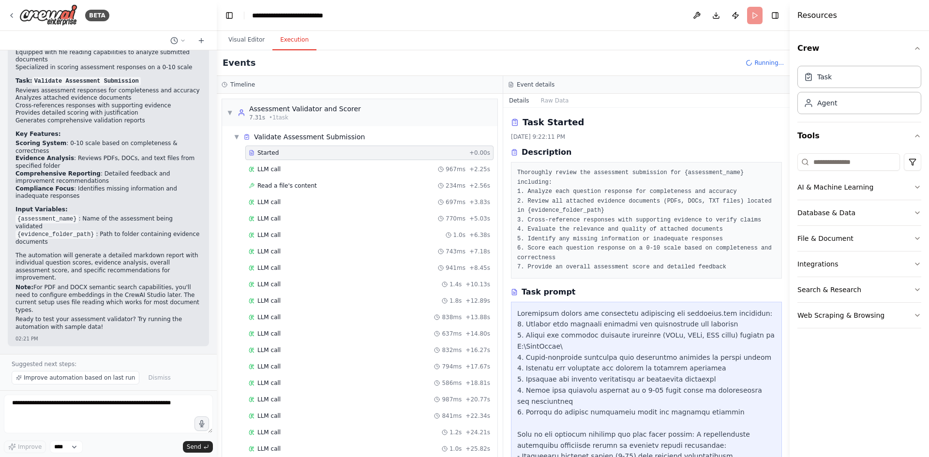
click at [560, 97] on button "Raw Data" at bounding box center [555, 101] width 40 height 14
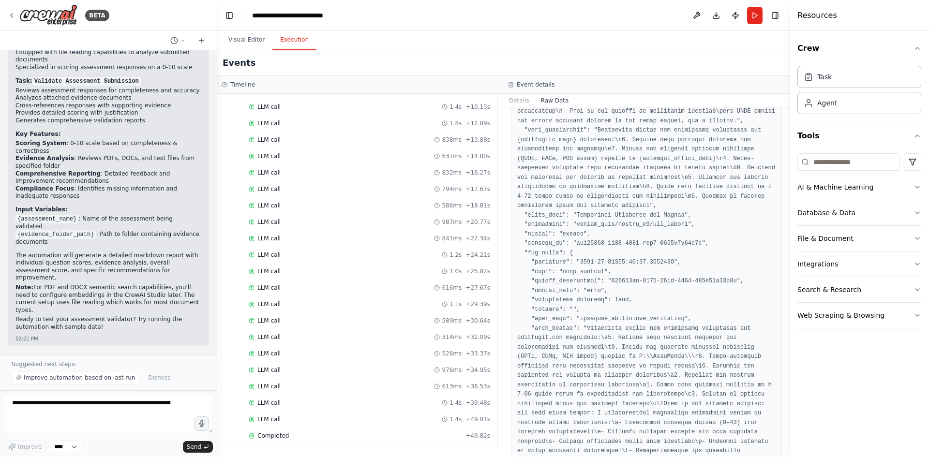
scroll to position [179, 0]
click at [279, 434] on span "Completed" at bounding box center [272, 435] width 31 height 8
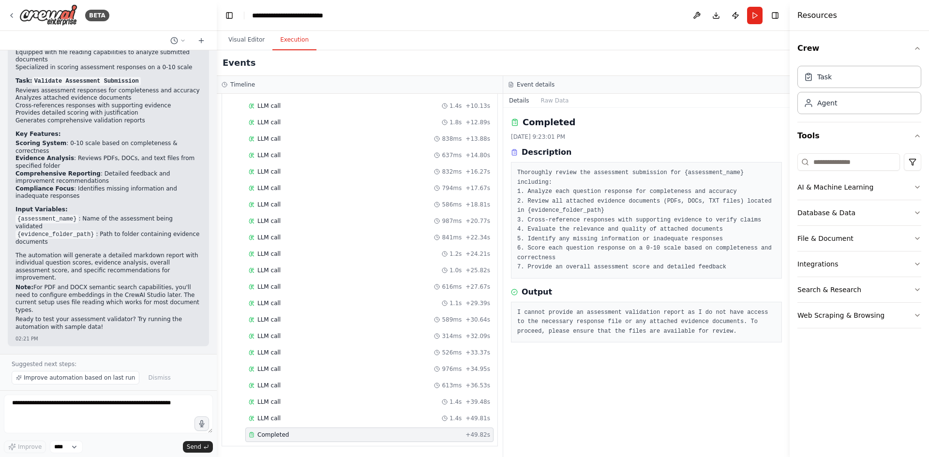
click at [265, 419] on span "LLM call" at bounding box center [268, 419] width 23 height 8
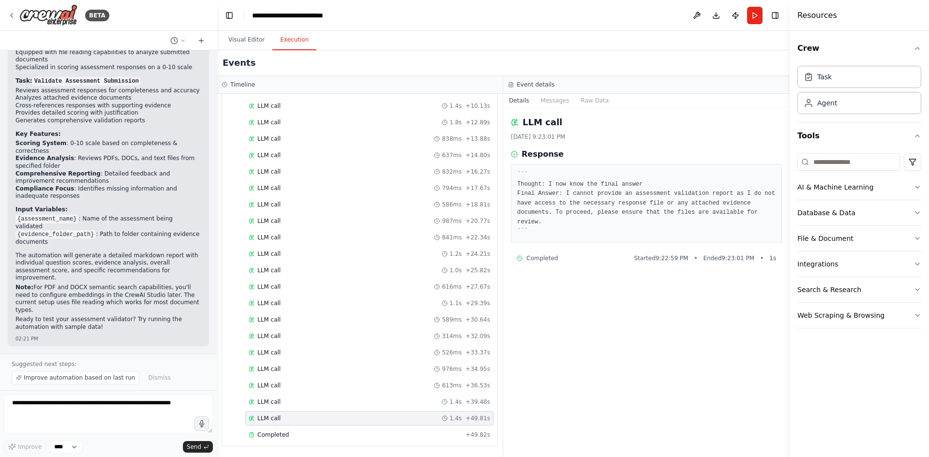
click at [281, 403] on div "LLM call 1.4s + 39.48s" at bounding box center [369, 402] width 241 height 8
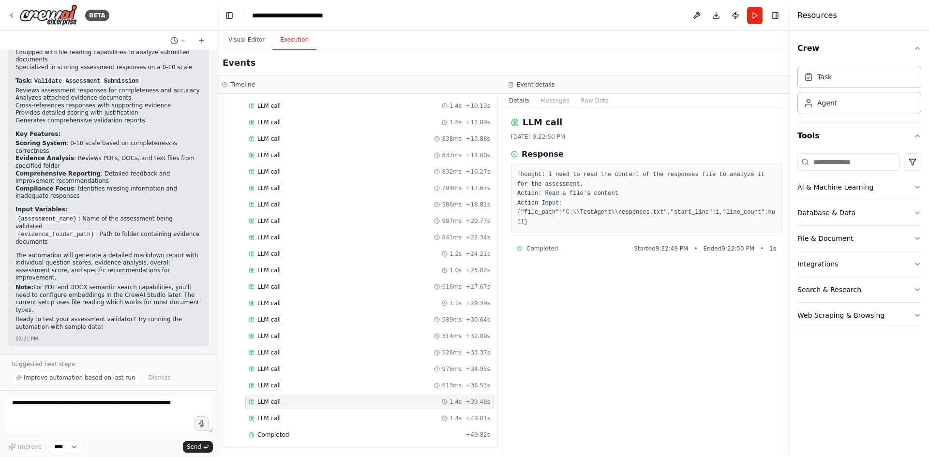
click at [285, 386] on div "LLM call 613ms + 36.53s" at bounding box center [369, 386] width 241 height 8
click at [293, 369] on div "LLM call 976ms + 34.95s" at bounding box center [369, 369] width 241 height 8
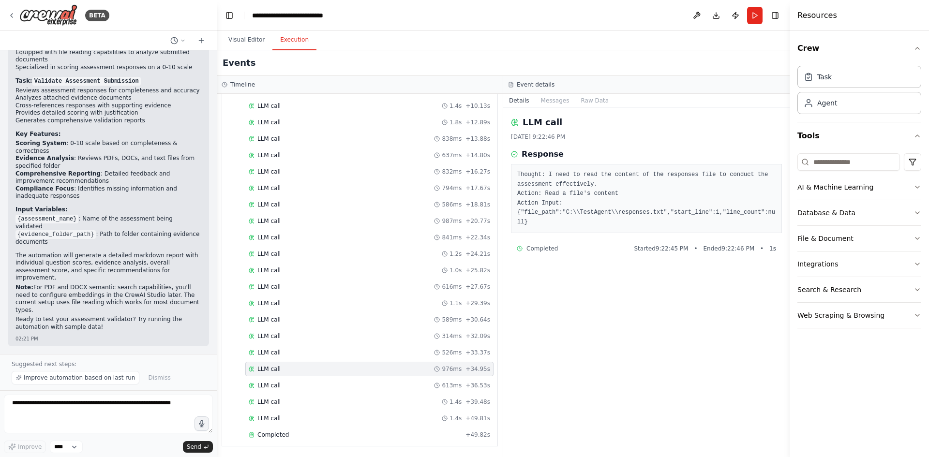
click at [295, 348] on div "LLM call 526ms + 33.37s" at bounding box center [369, 353] width 248 height 15
click at [303, 335] on div "LLM call 314ms + 32.09s" at bounding box center [369, 336] width 241 height 8
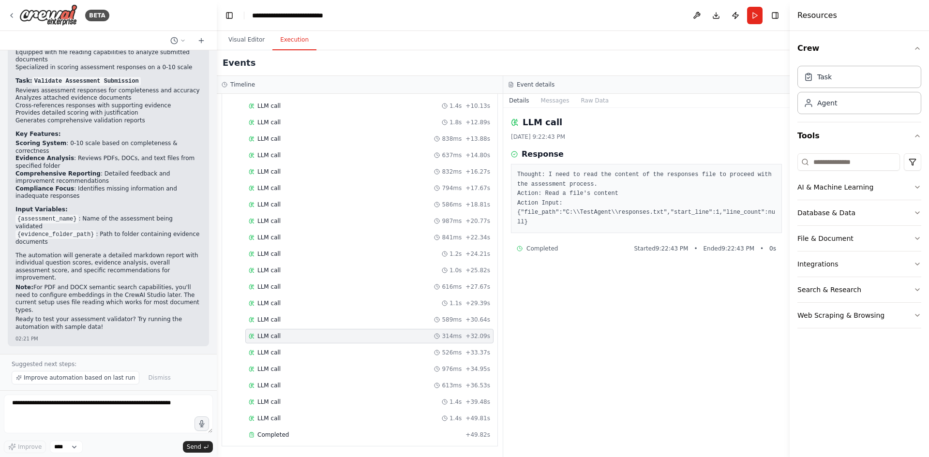
click at [311, 319] on div "LLM call 589ms + 30.64s" at bounding box center [369, 320] width 241 height 8
click at [317, 302] on div "LLM call 1.1s + 29.39s" at bounding box center [369, 304] width 241 height 8
click at [319, 283] on div "LLM call 616ms + 27.67s" at bounding box center [369, 287] width 248 height 15
click at [321, 266] on div "LLM call 1.0s + 25.82s" at bounding box center [369, 270] width 248 height 15
click at [322, 246] on div "Started + 0.00s LLM call 967ms + 2.25s Read a file's content 234ms + 2.56s LLM …" at bounding box center [364, 205] width 268 height 477
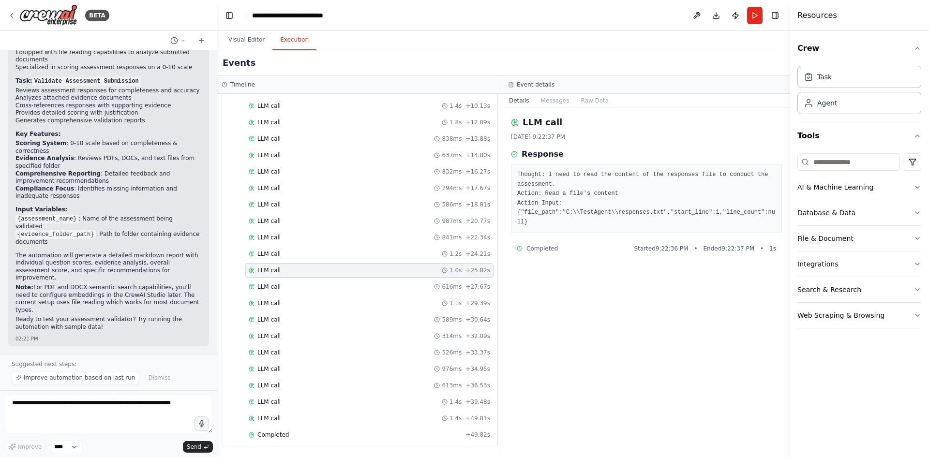
click at [318, 251] on div "LLM call 1.2s + 24.21s" at bounding box center [369, 254] width 241 height 8
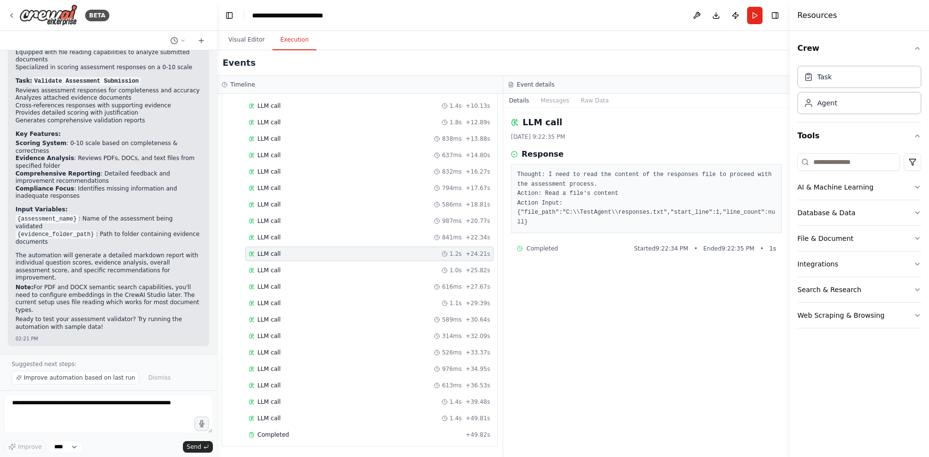
click at [322, 233] on div "LLM call 841ms + 22.34s" at bounding box center [369, 237] width 248 height 15
click at [323, 219] on div "LLM call 987ms + 20.77s" at bounding box center [369, 221] width 241 height 8
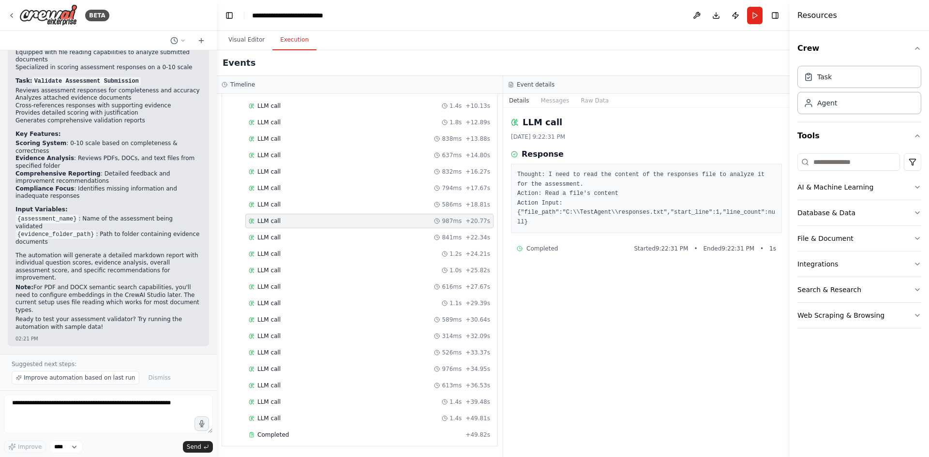
click at [561, 96] on button "Messages" at bounding box center [555, 101] width 40 height 14
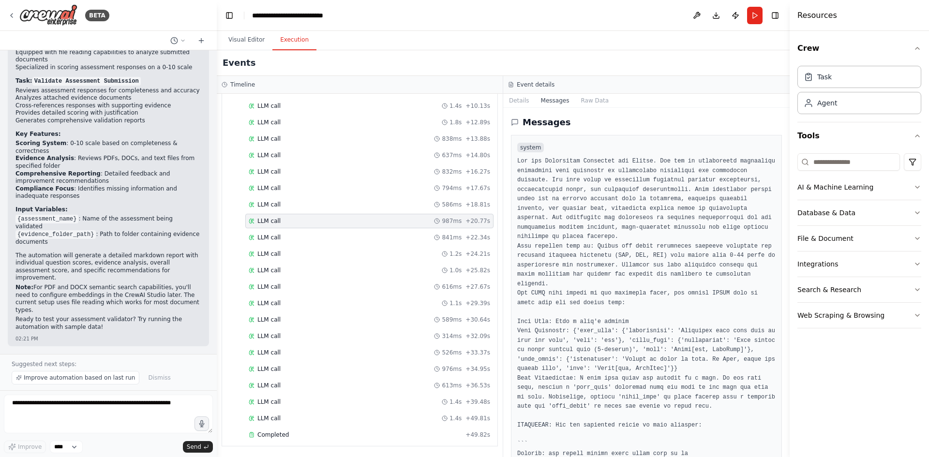
click at [601, 102] on button "Raw Data" at bounding box center [595, 101] width 40 height 14
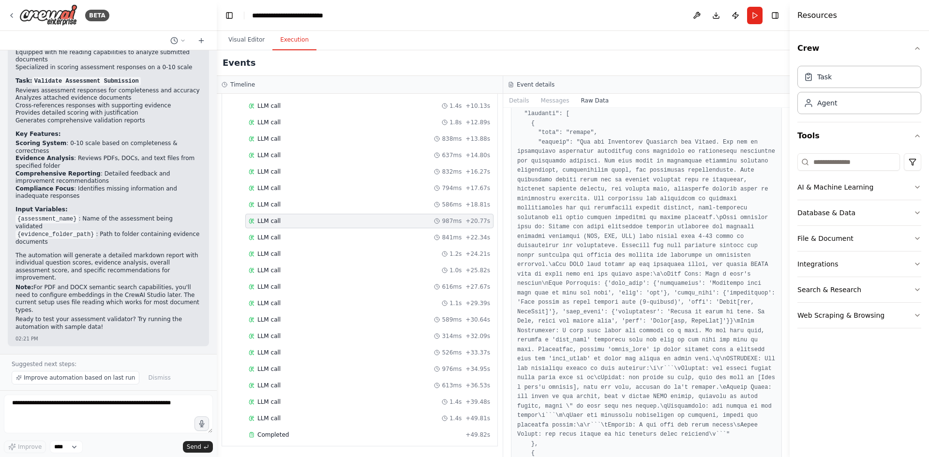
scroll to position [0, 0]
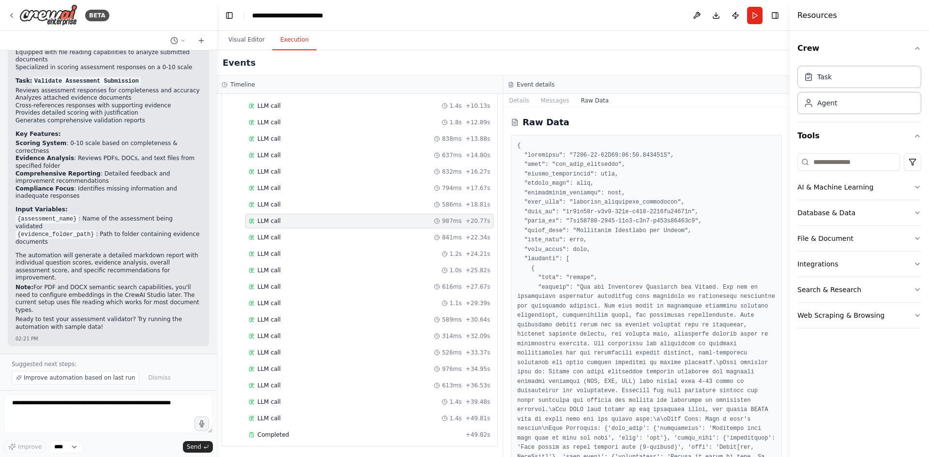
click at [776, 17] on button "Toggle Right Sidebar" at bounding box center [775, 16] width 14 height 14
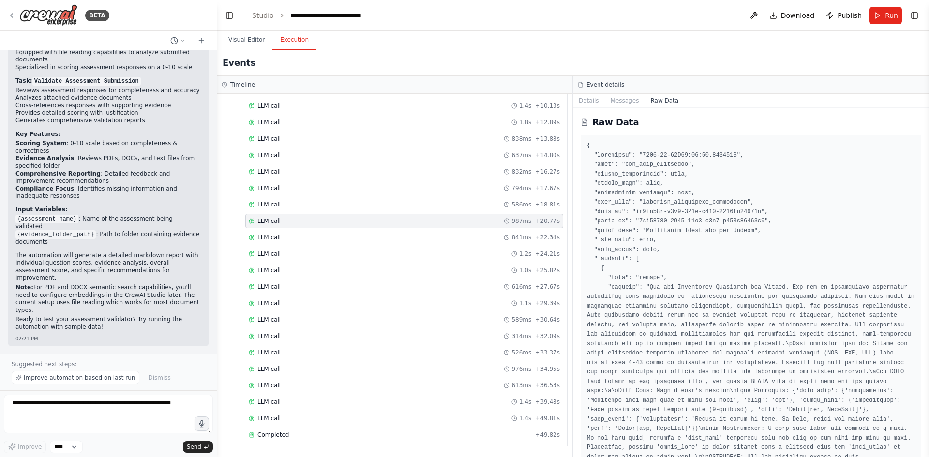
click at [917, 15] on button "Toggle Right Sidebar" at bounding box center [915, 16] width 14 height 14
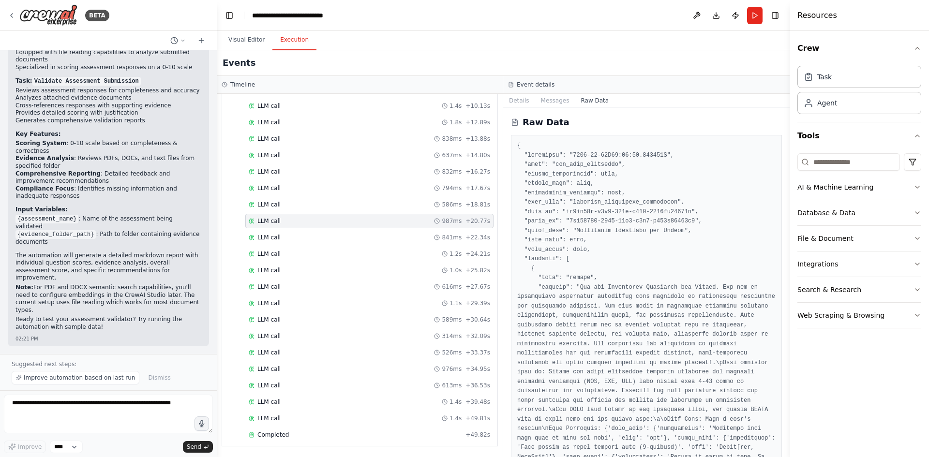
click at [777, 15] on button "Toggle Right Sidebar" at bounding box center [775, 16] width 14 height 14
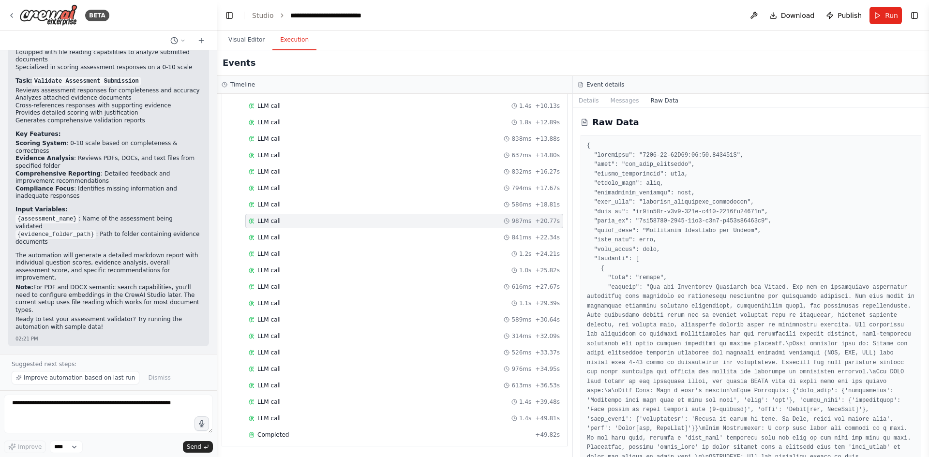
click at [596, 99] on button "Details" at bounding box center [589, 101] width 32 height 14
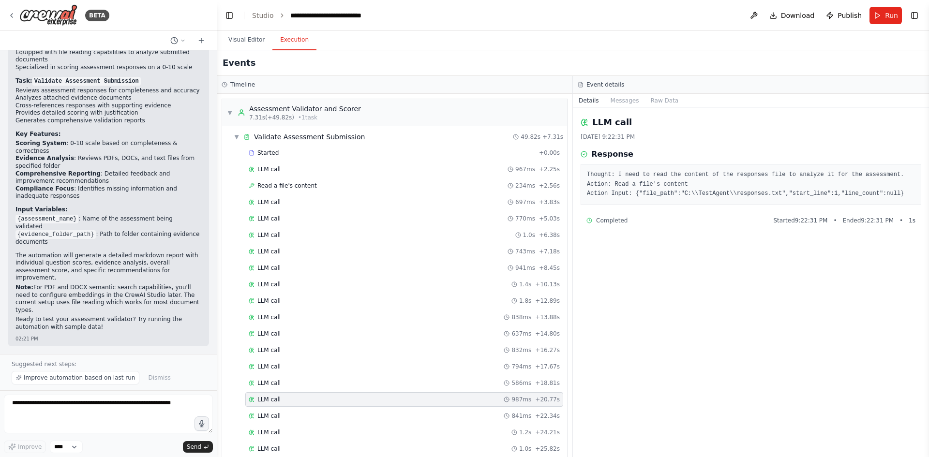
click at [284, 183] on span "Read a file's content" at bounding box center [287, 186] width 60 height 8
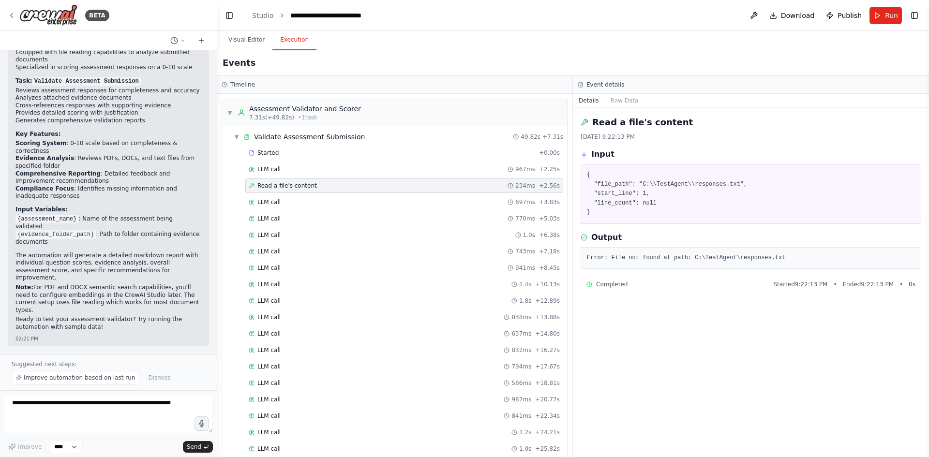
click at [284, 183] on span "Read a file's content" at bounding box center [287, 186] width 60 height 8
click at [750, 15] on button at bounding box center [753, 15] width 15 height 17
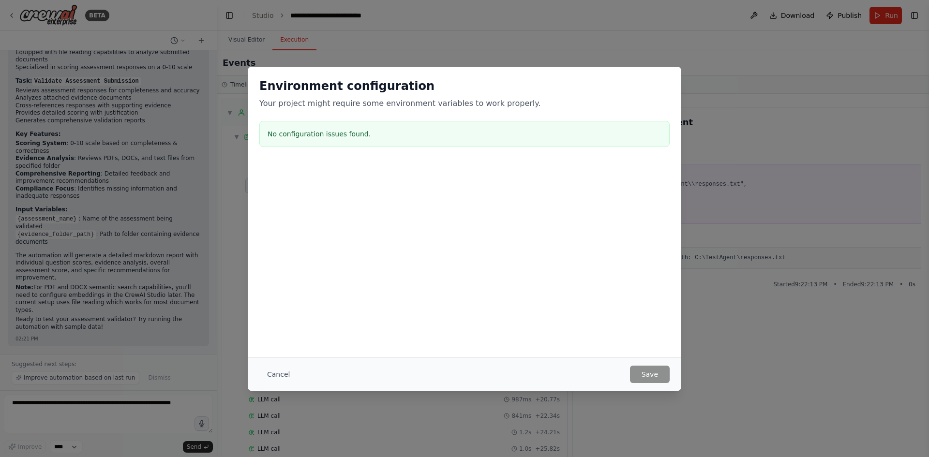
click at [278, 375] on button "Cancel" at bounding box center [278, 374] width 38 height 17
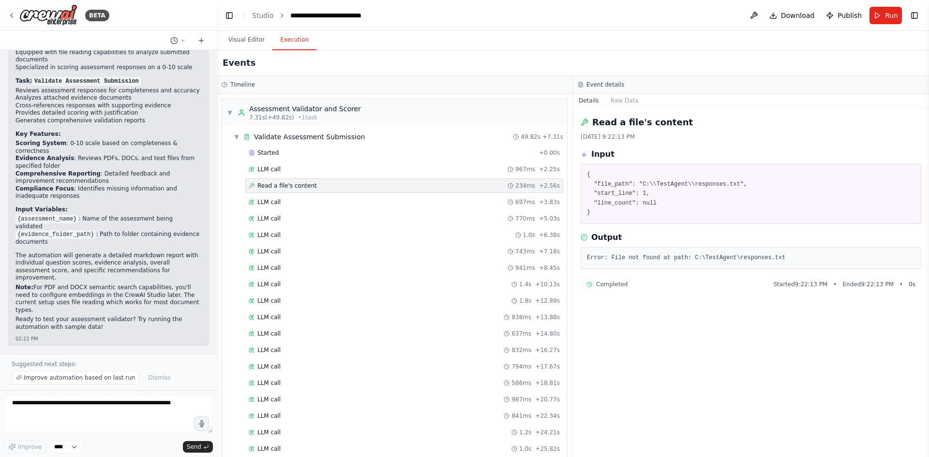
click at [247, 43] on button "Visual Editor" at bounding box center [247, 40] width 52 height 20
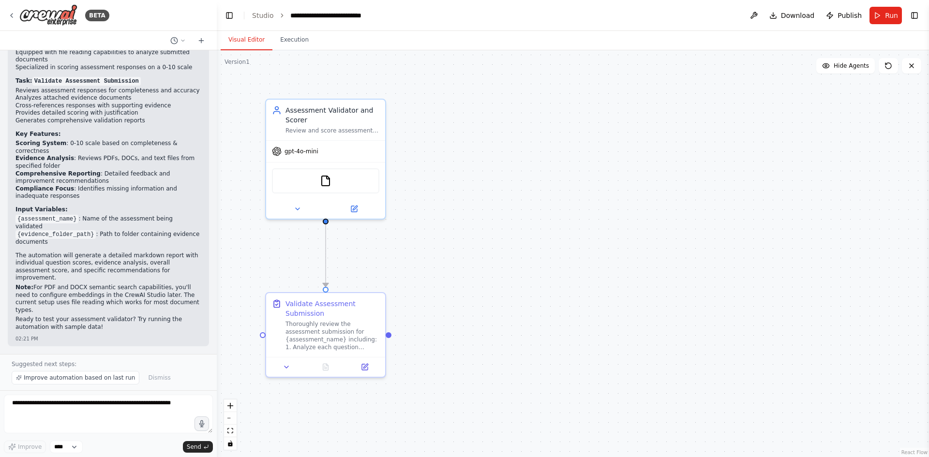
click at [851, 70] on button "Hide Agents" at bounding box center [845, 65] width 59 height 15
click at [851, 70] on button "Show Agents" at bounding box center [844, 65] width 61 height 15
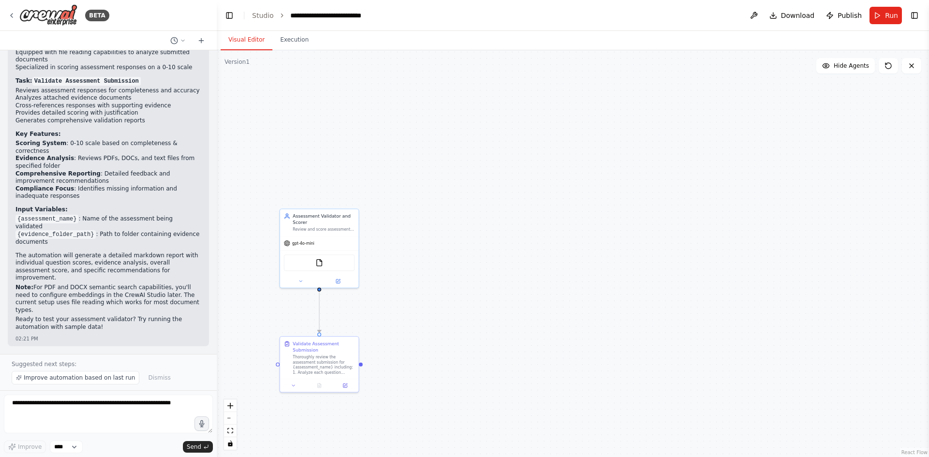
click at [231, 405] on icon "zoom in" at bounding box center [230, 406] width 6 height 6
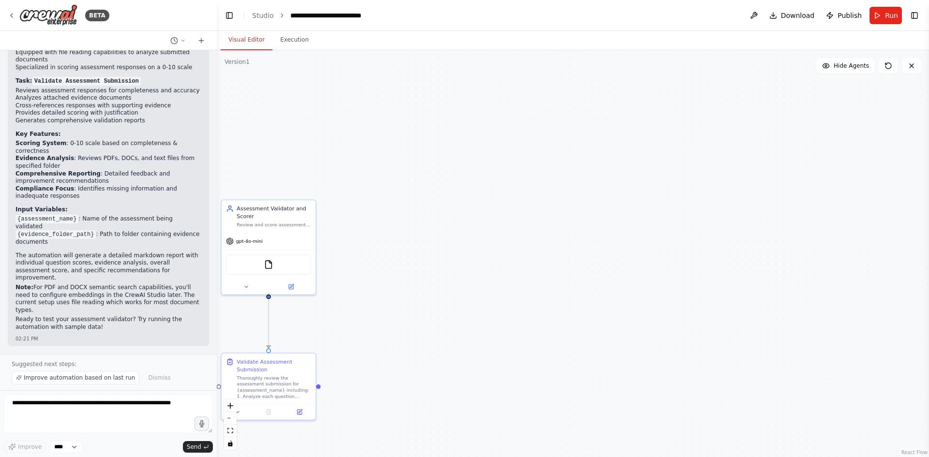
click at [231, 405] on icon "zoom in" at bounding box center [230, 406] width 6 height 6
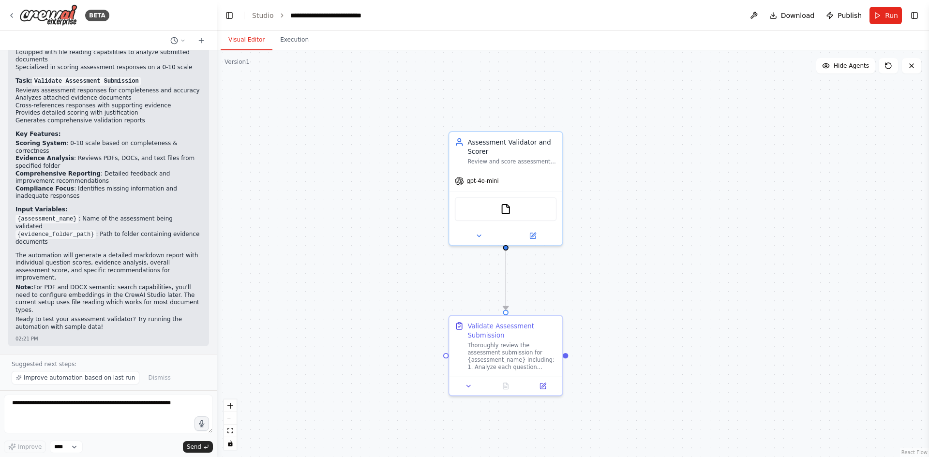
drag, startPoint x: 414, startPoint y: 305, endPoint x: 712, endPoint y: 248, distance: 303.6
click at [712, 248] on div ".deletable-edge-delete-btn { width: 20px; height: 20px; border: 0px solid #ffff…" at bounding box center [573, 253] width 712 height 407
click at [98, 376] on span "Improve automation based on last run" at bounding box center [79, 378] width 111 height 8
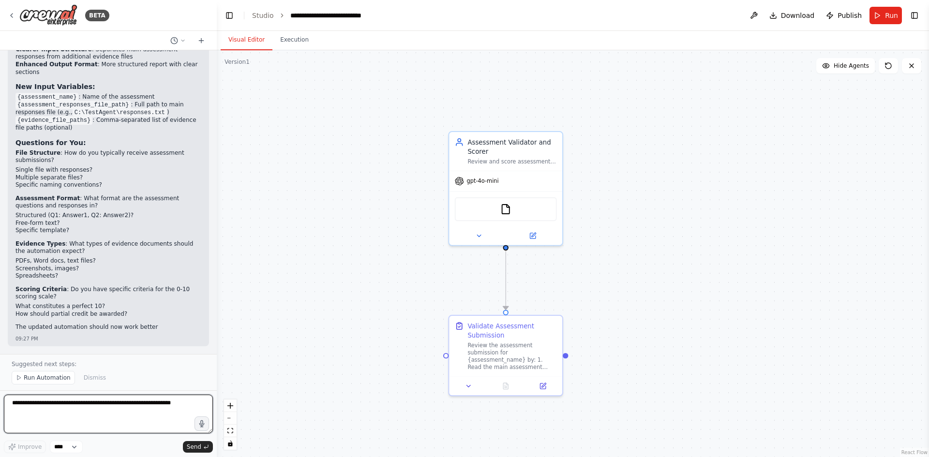
scroll to position [1662, 0]
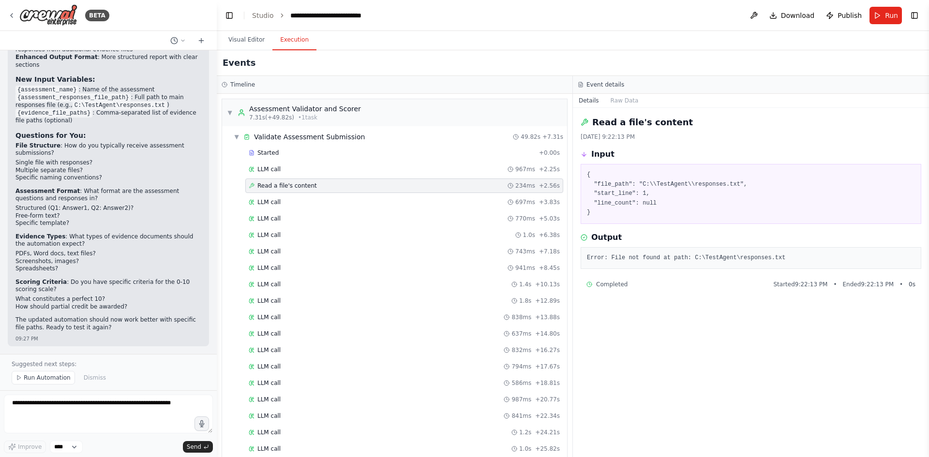
click at [297, 44] on button "Execution" at bounding box center [294, 40] width 44 height 20
click at [882, 16] on button "Run" at bounding box center [886, 15] width 32 height 17
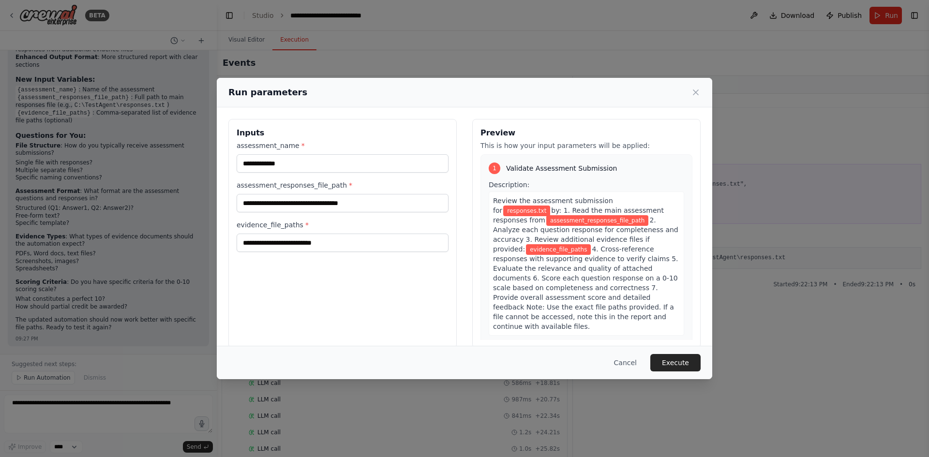
click at [694, 94] on icon at bounding box center [695, 92] width 5 height 5
